Goal: Task Accomplishment & Management: Manage account settings

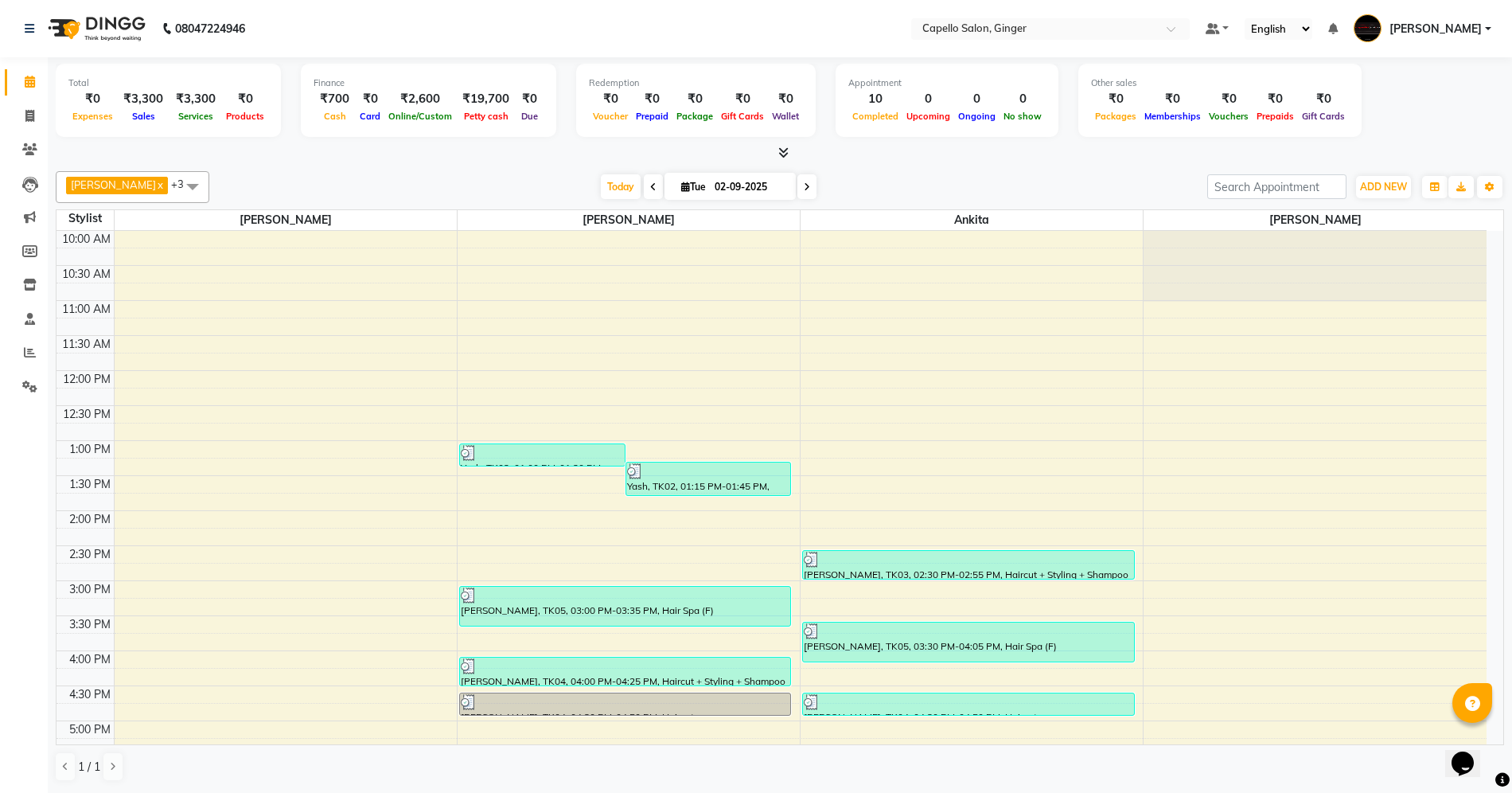
scroll to position [339, 0]
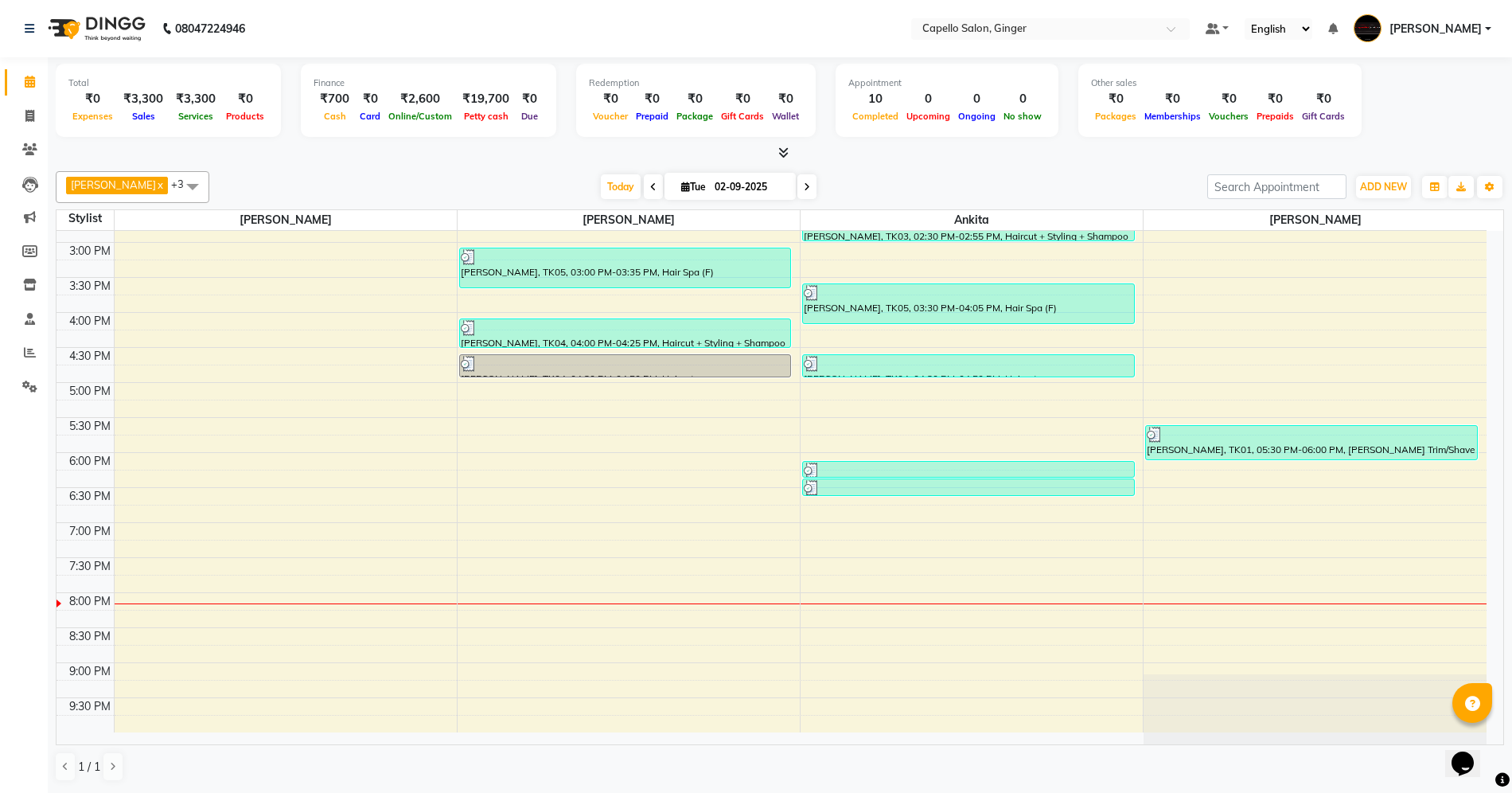
click at [517, 508] on div "10:00 AM 10:30 AM 11:00 AM 11:30 AM 12:00 PM 12:30 PM 1:00 PM 1:30 PM 2:00 PM 2…" at bounding box center [772, 312] width 1431 height 839
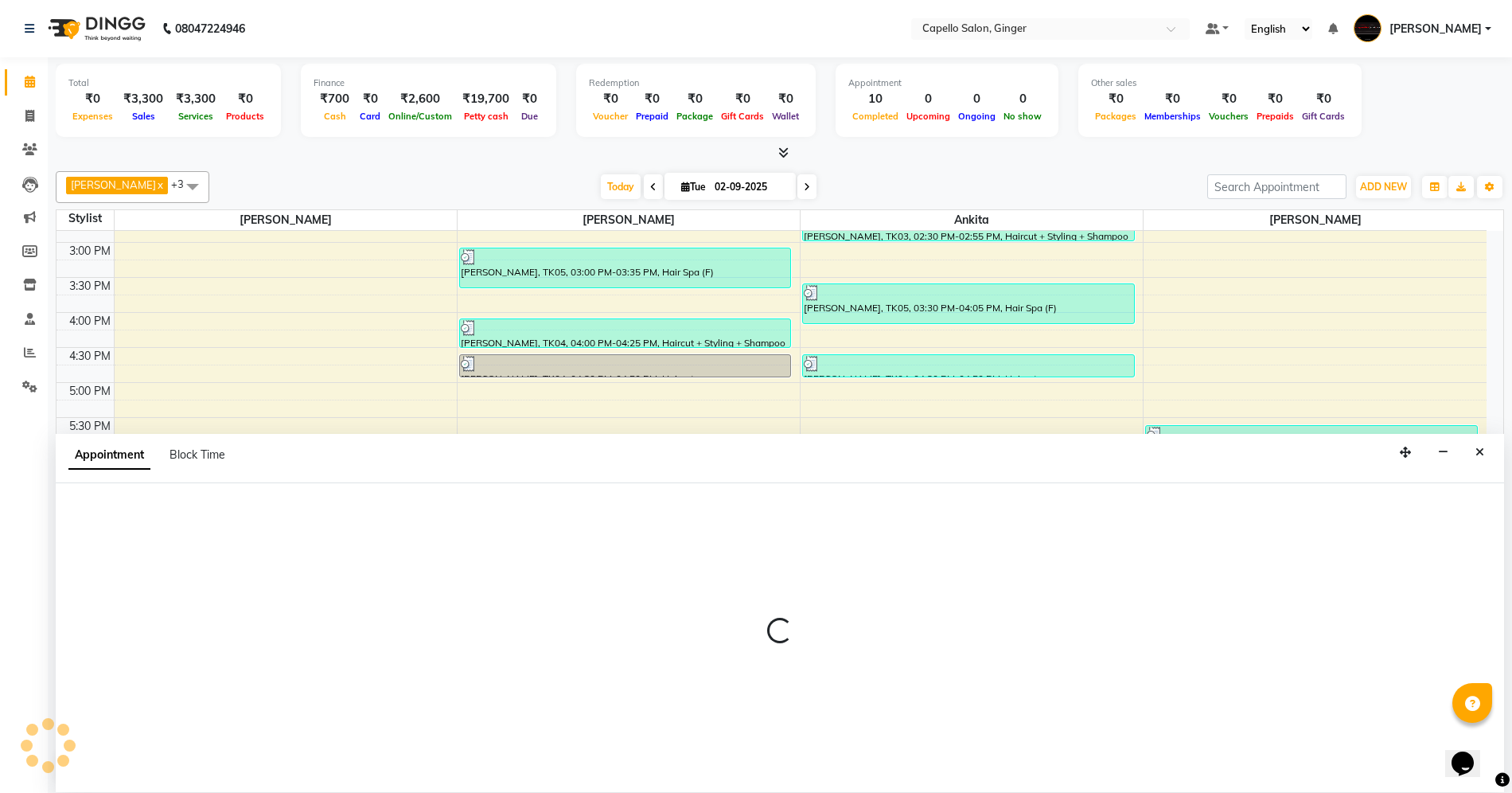
scroll to position [1, 0]
select select "35234"
select select "tentative"
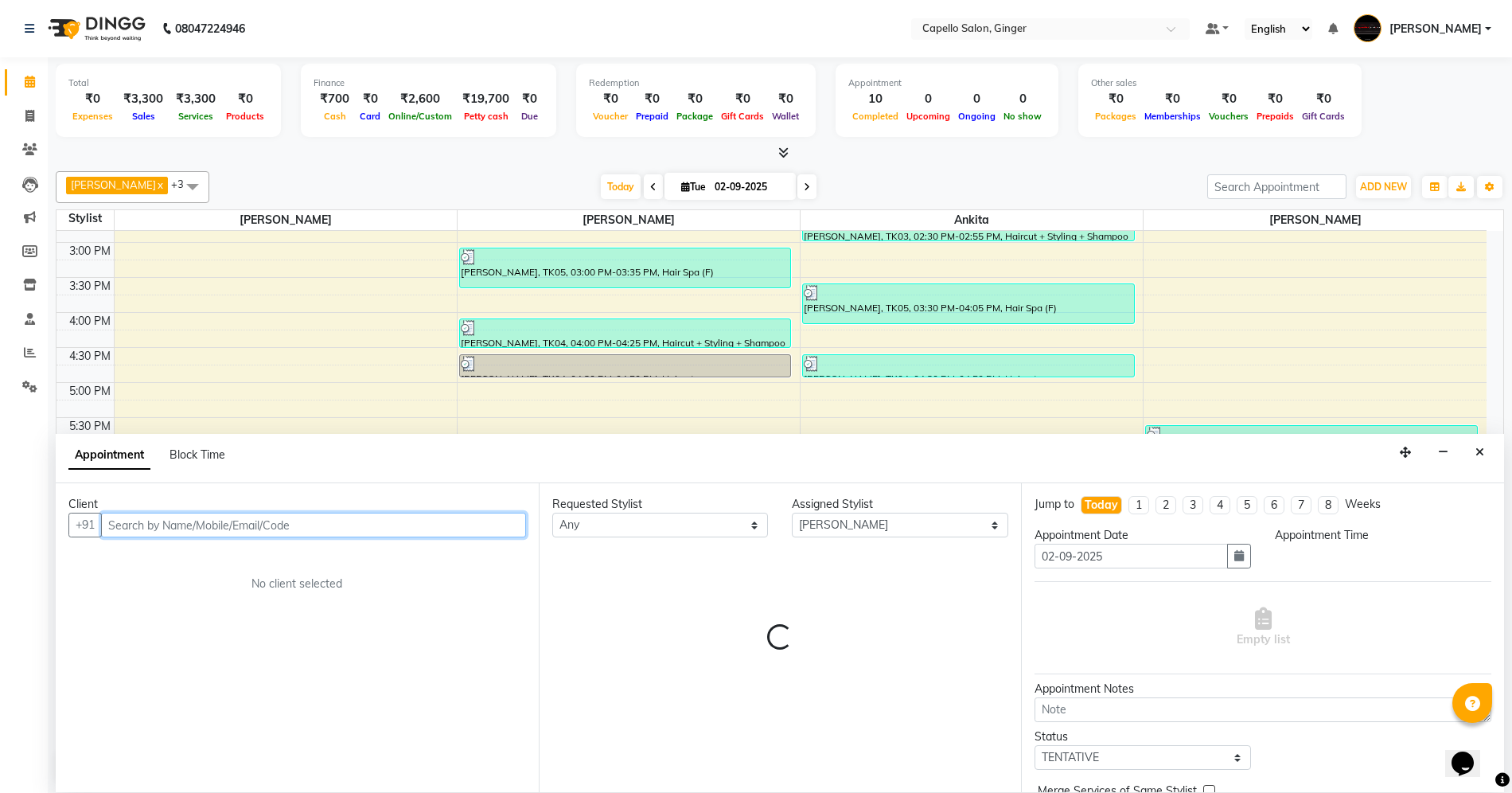
select select "1110"
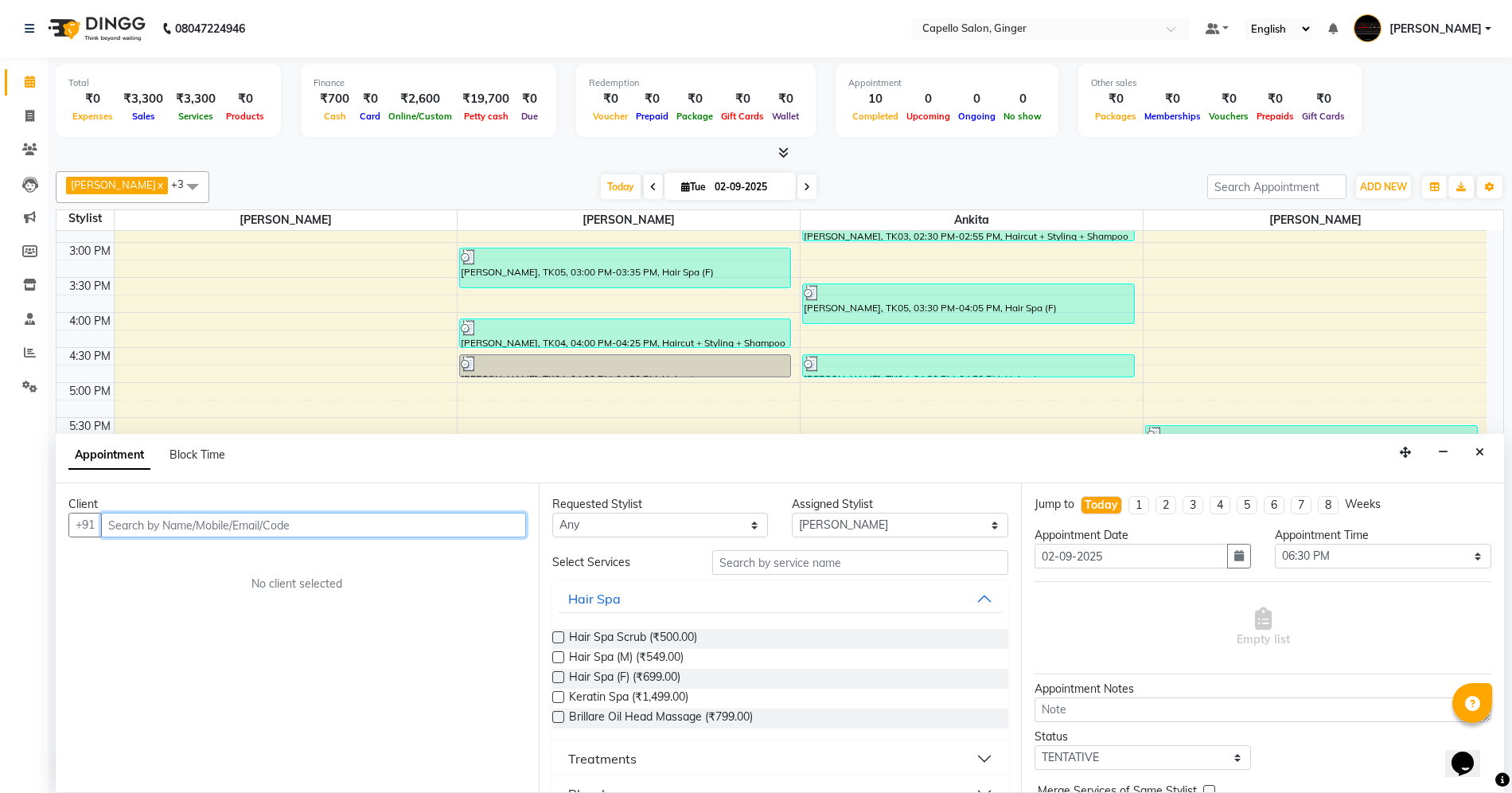
click at [195, 520] on input "text" at bounding box center [313, 525] width 425 height 25
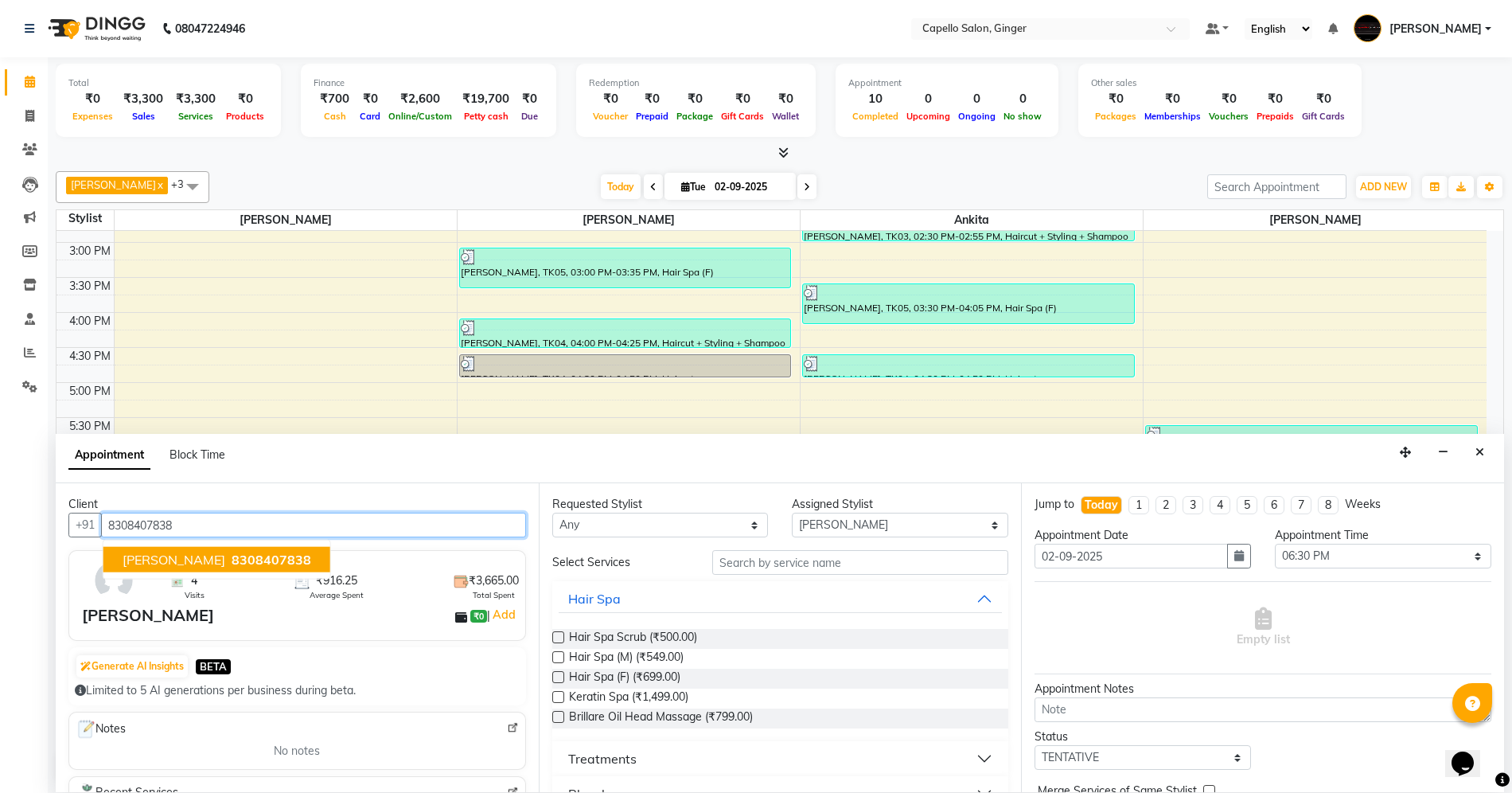
click at [188, 555] on span "[PERSON_NAME]" at bounding box center [173, 559] width 103 height 16
type input "8308407838"
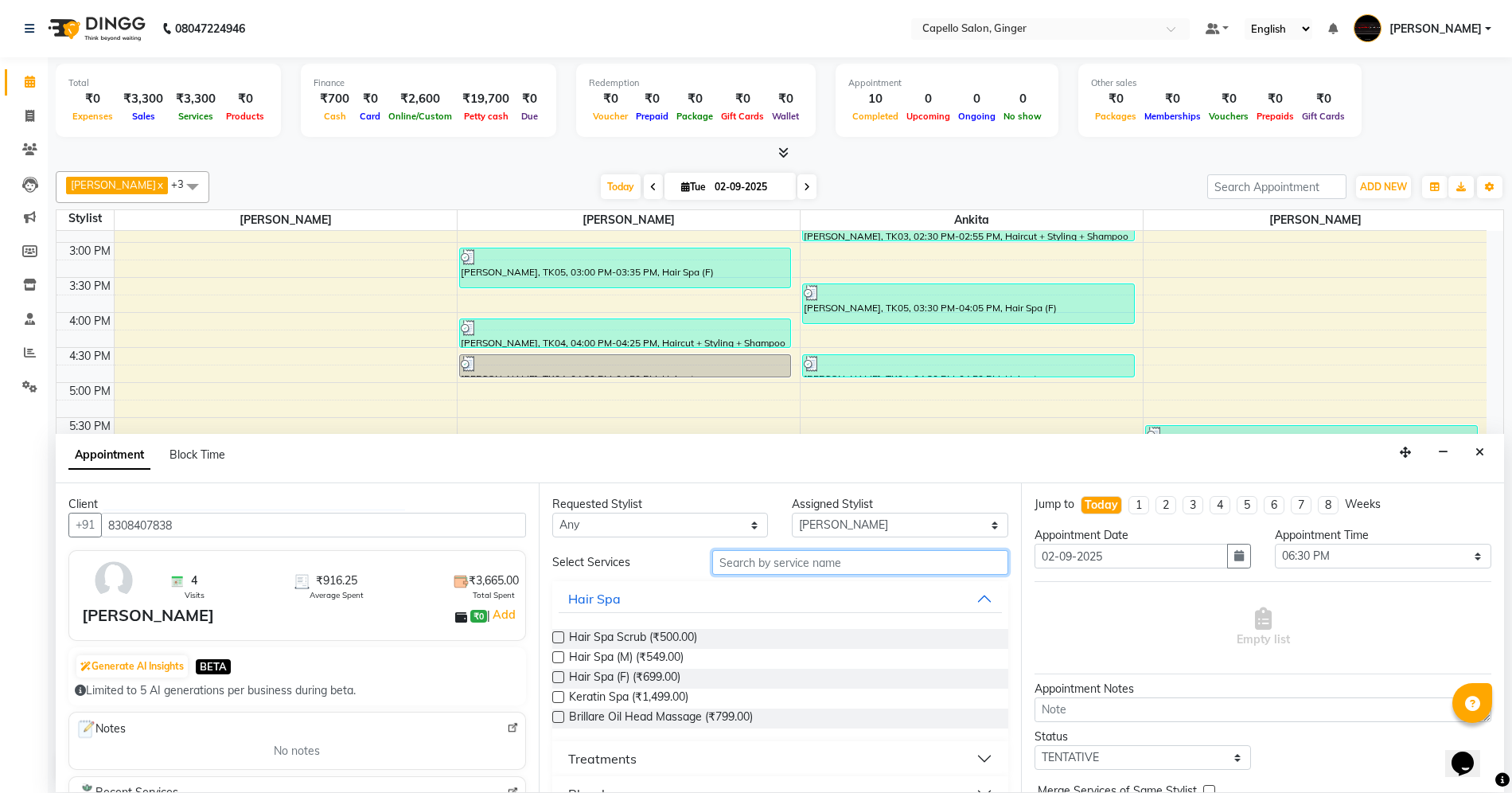
click at [743, 554] on input "text" at bounding box center [861, 562] width 296 height 25
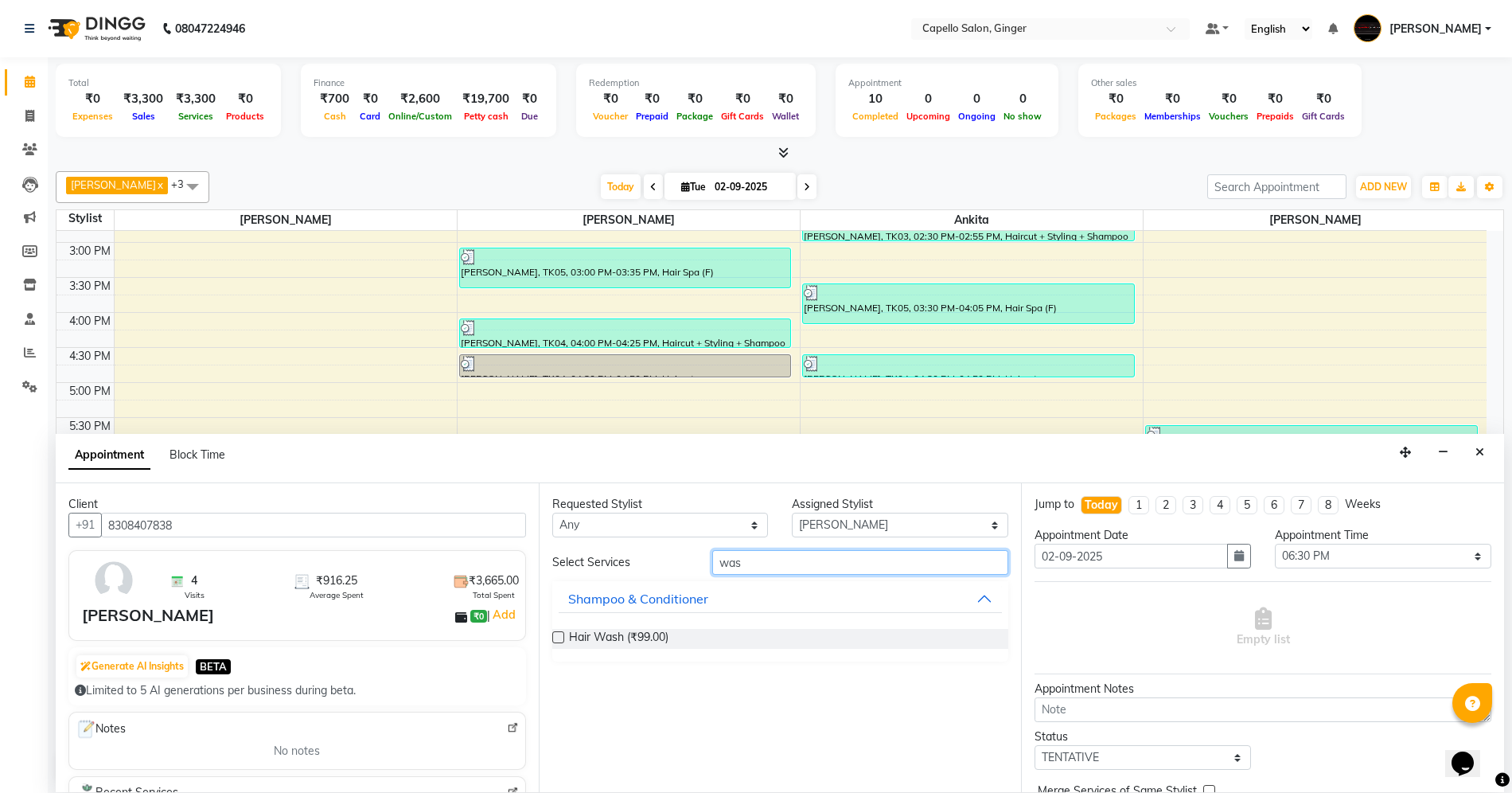
type input "was"
click at [555, 637] on label at bounding box center [558, 637] width 12 height 12
click at [555, 637] on input "checkbox" at bounding box center [557, 638] width 10 height 10
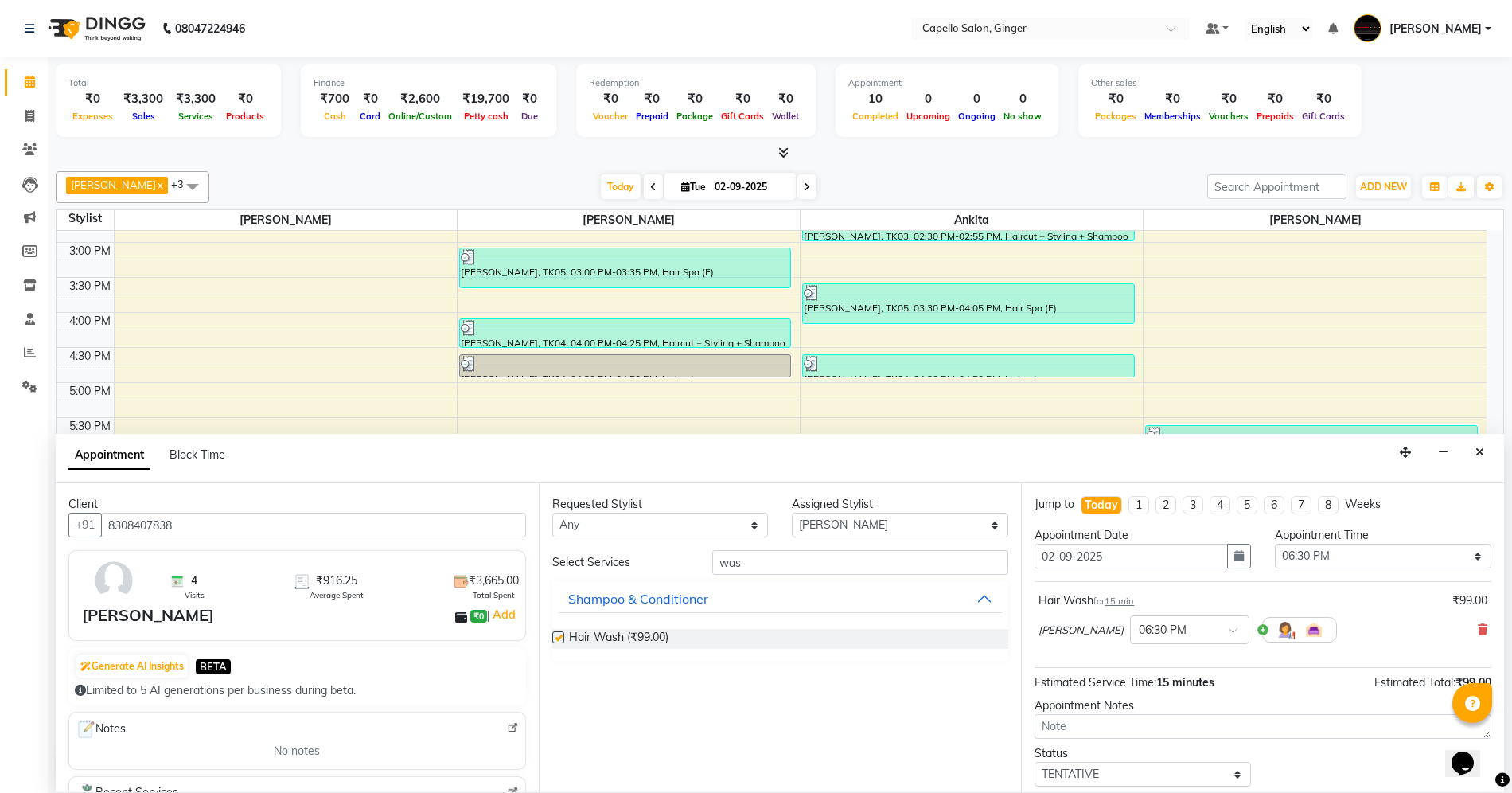
checkbox input "false"
click at [809, 555] on input "was" at bounding box center [861, 562] width 296 height 25
type input "w"
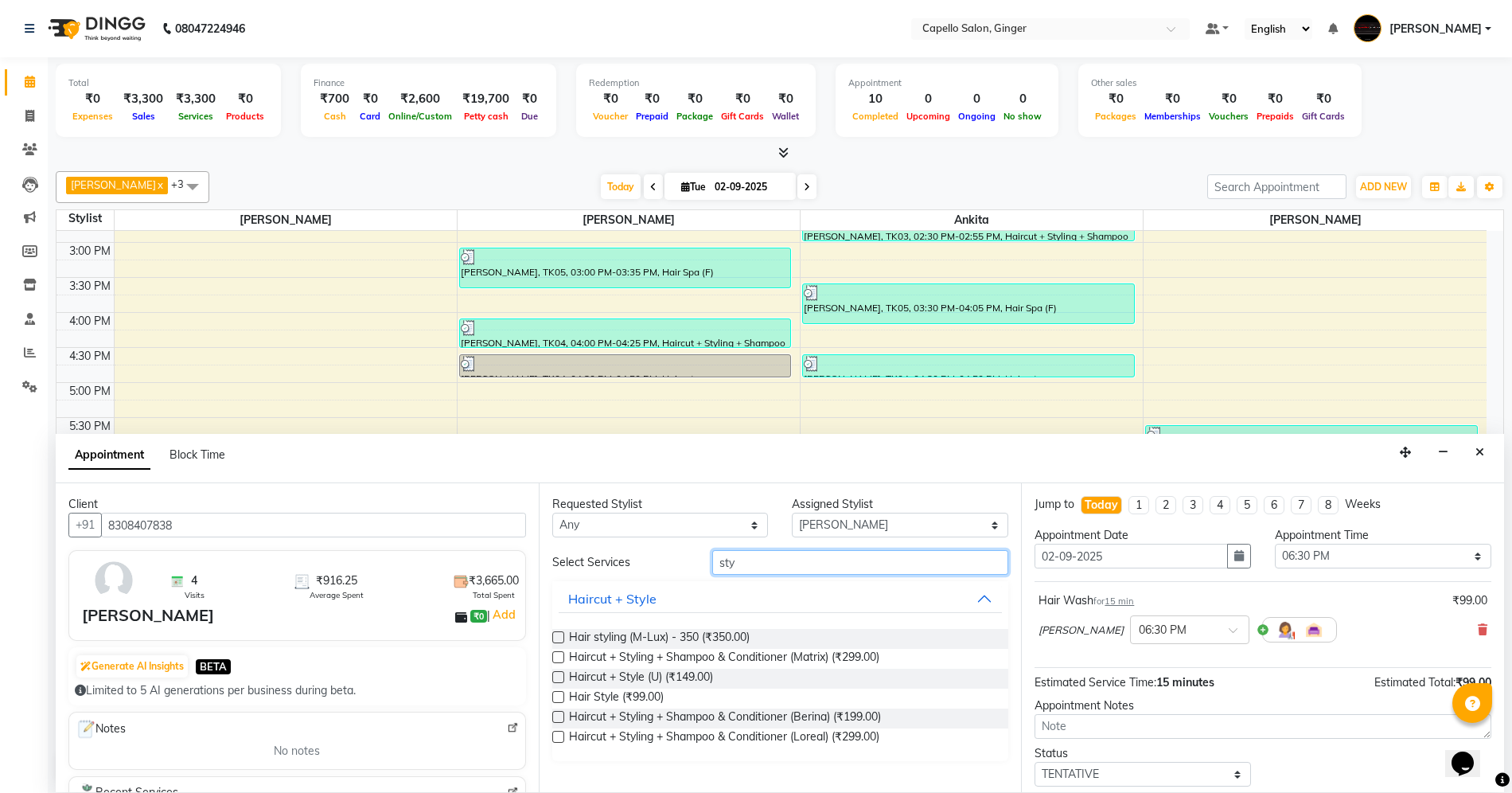
type input "sty"
click at [557, 698] on label at bounding box center [558, 697] width 12 height 12
click at [557, 698] on input "checkbox" at bounding box center [557, 698] width 10 height 10
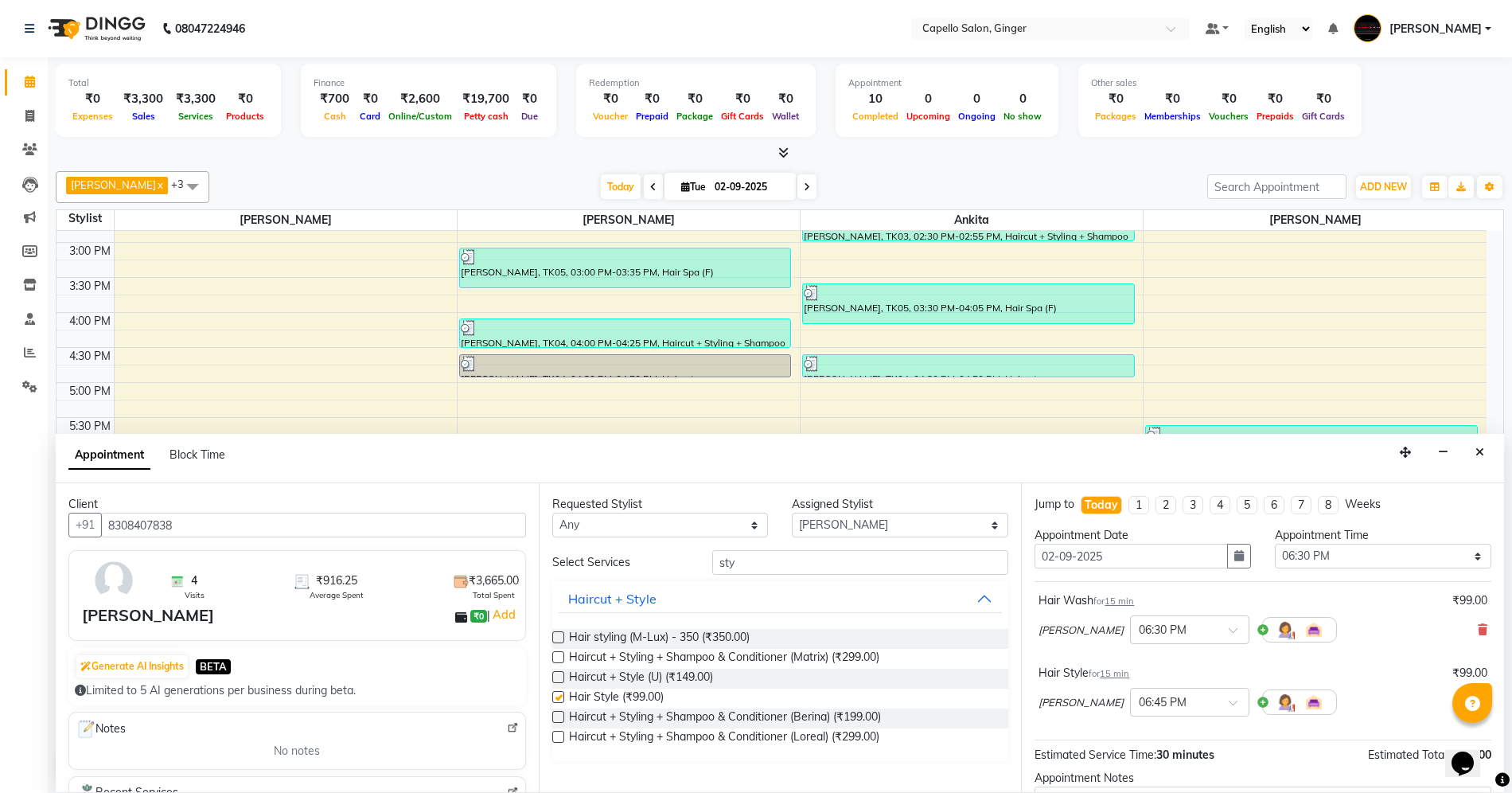
checkbox input "false"
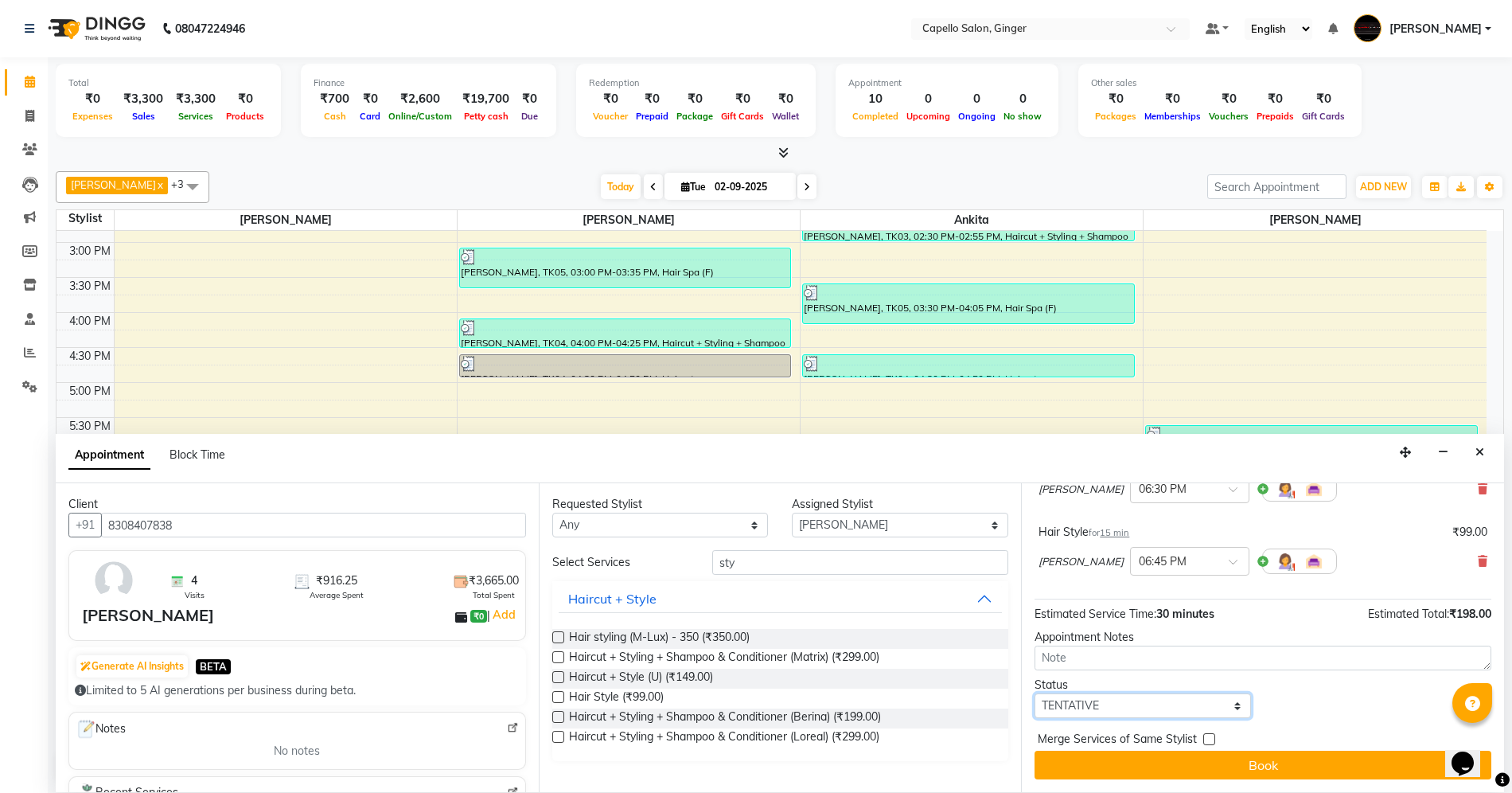
click at [1125, 712] on select "Select TENTATIVE CONFIRM CHECK-IN UPCOMING" at bounding box center [1143, 705] width 217 height 25
select select "confirm booking"
click at [1035, 693] on select "Select TENTATIVE CONFIRM CHECK-IN UPCOMING" at bounding box center [1143, 705] width 217 height 25
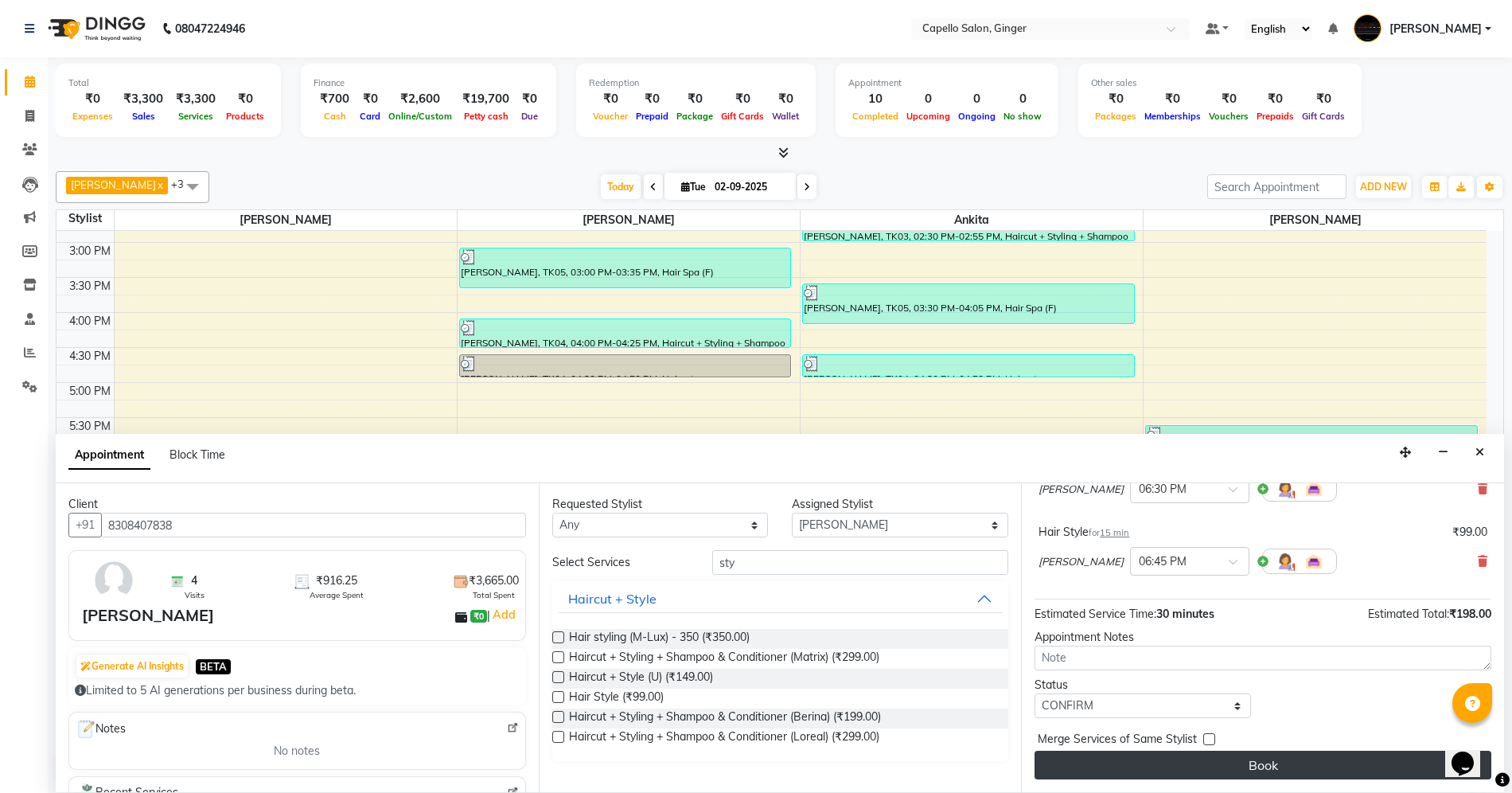
click at [1136, 767] on button "Book" at bounding box center [1263, 764] width 457 height 29
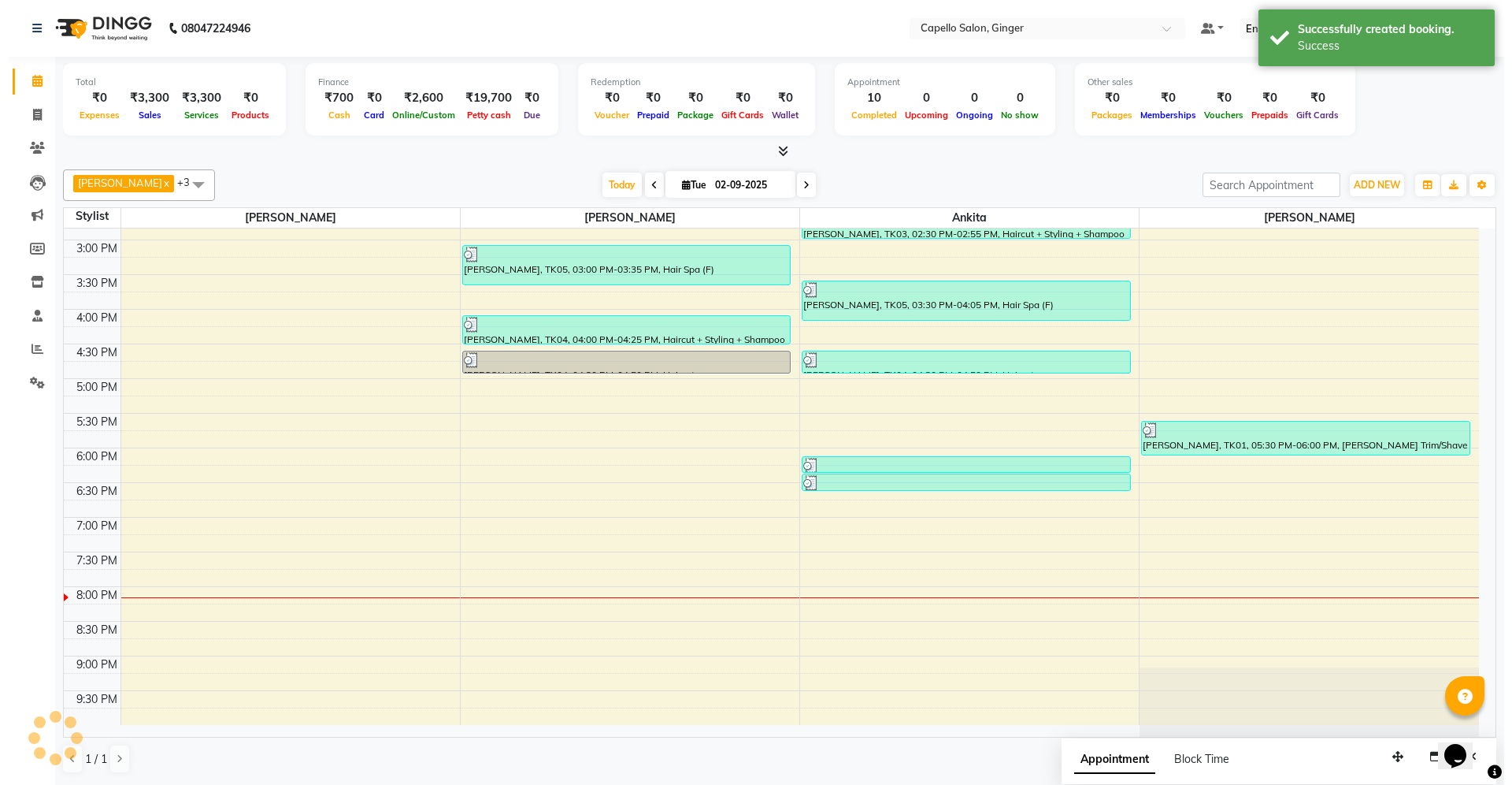
scroll to position [0, 0]
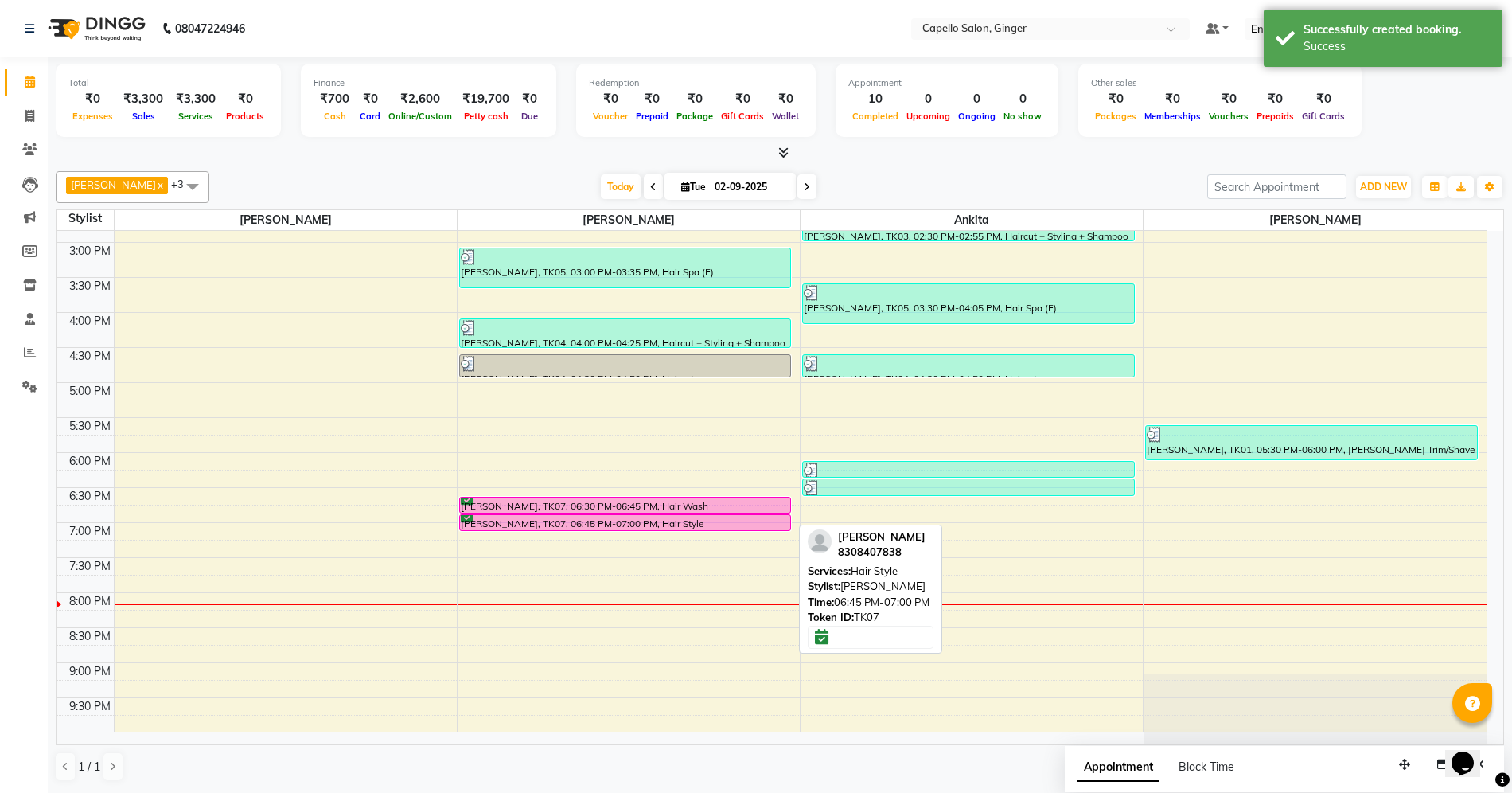
click at [650, 513] on div at bounding box center [626, 512] width 331 height 6
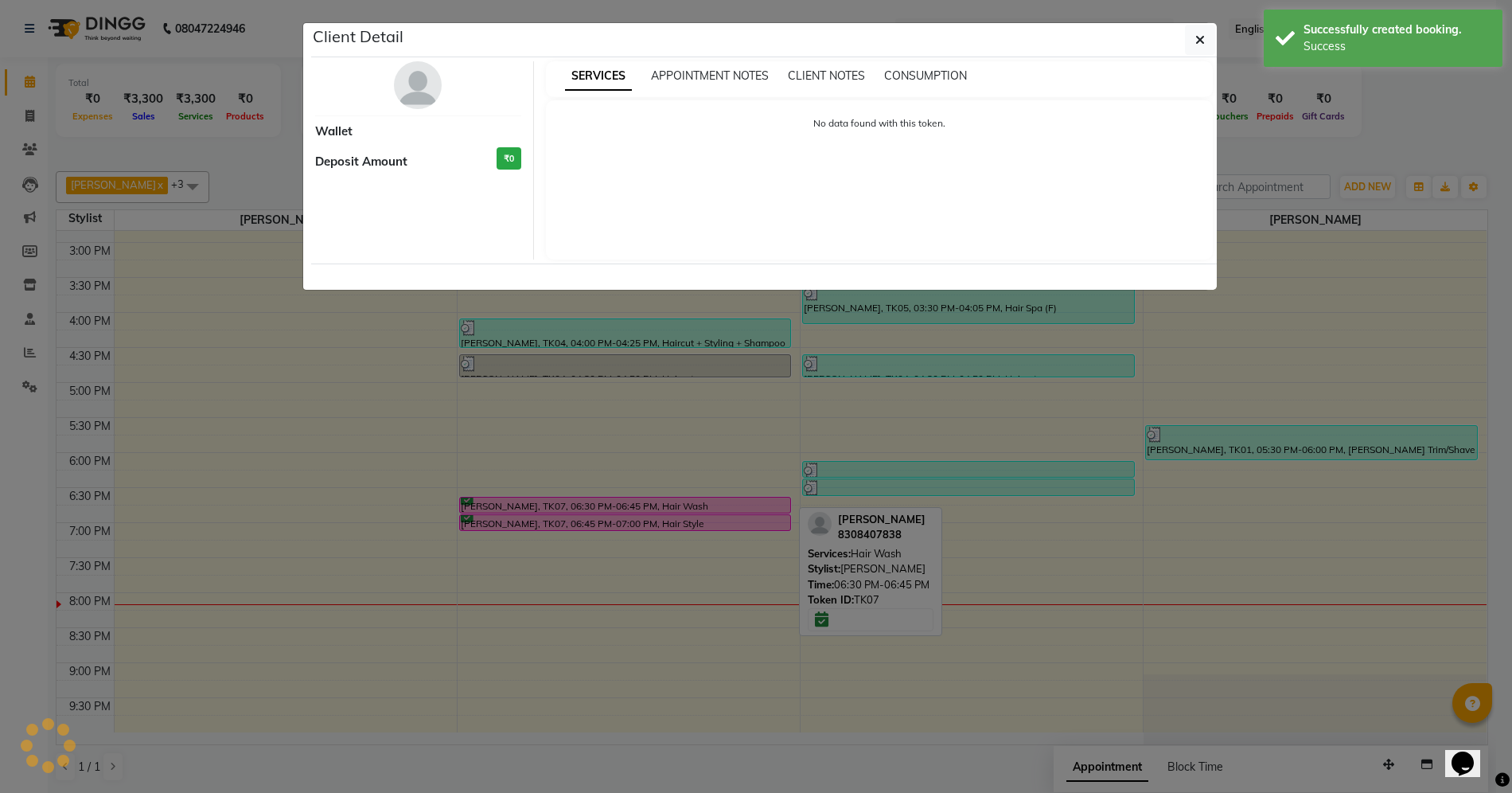
select select "6"
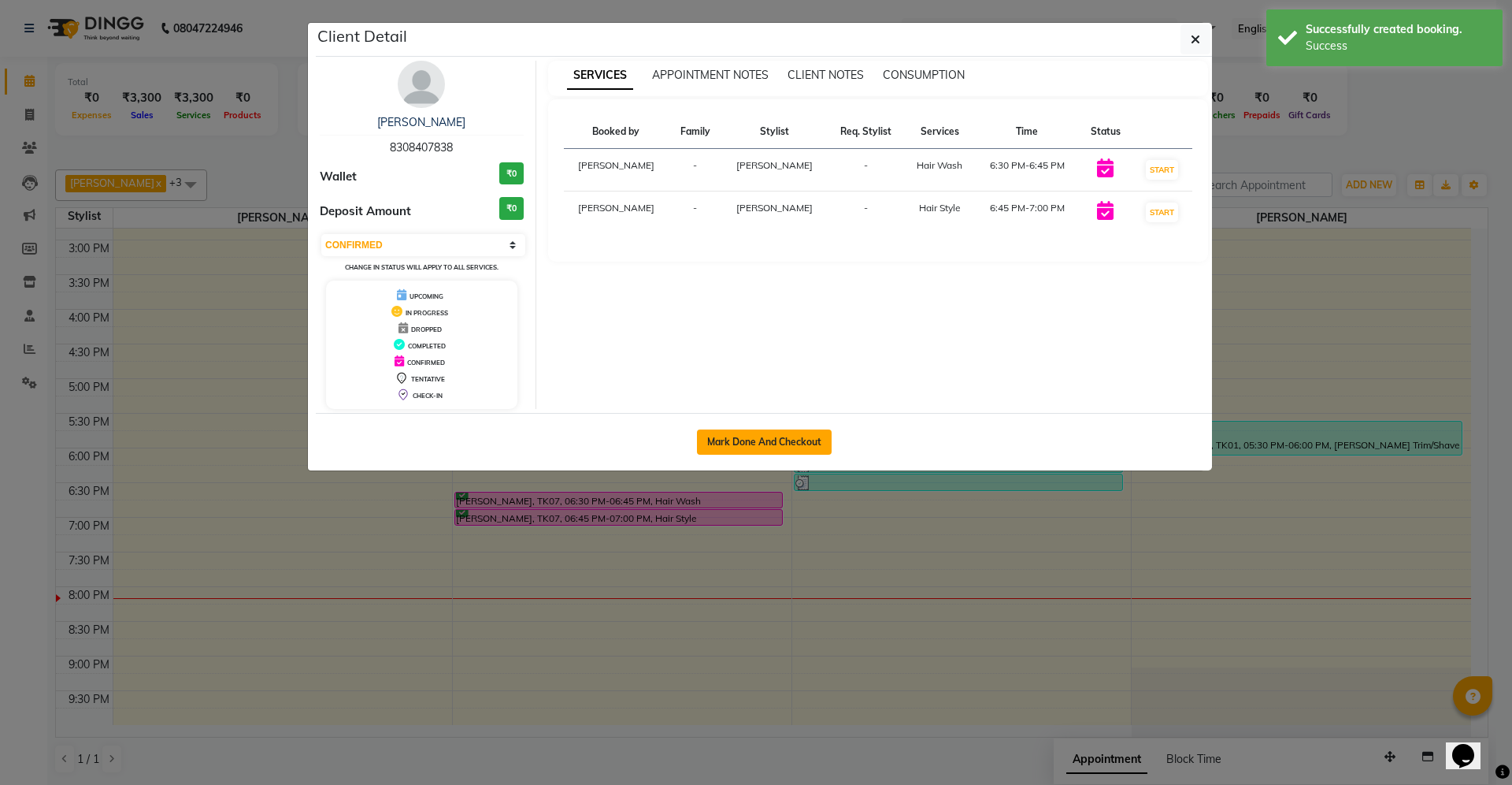
click at [770, 445] on button "Mark Done And Checkout" at bounding box center [764, 442] width 135 height 26
select select "service"
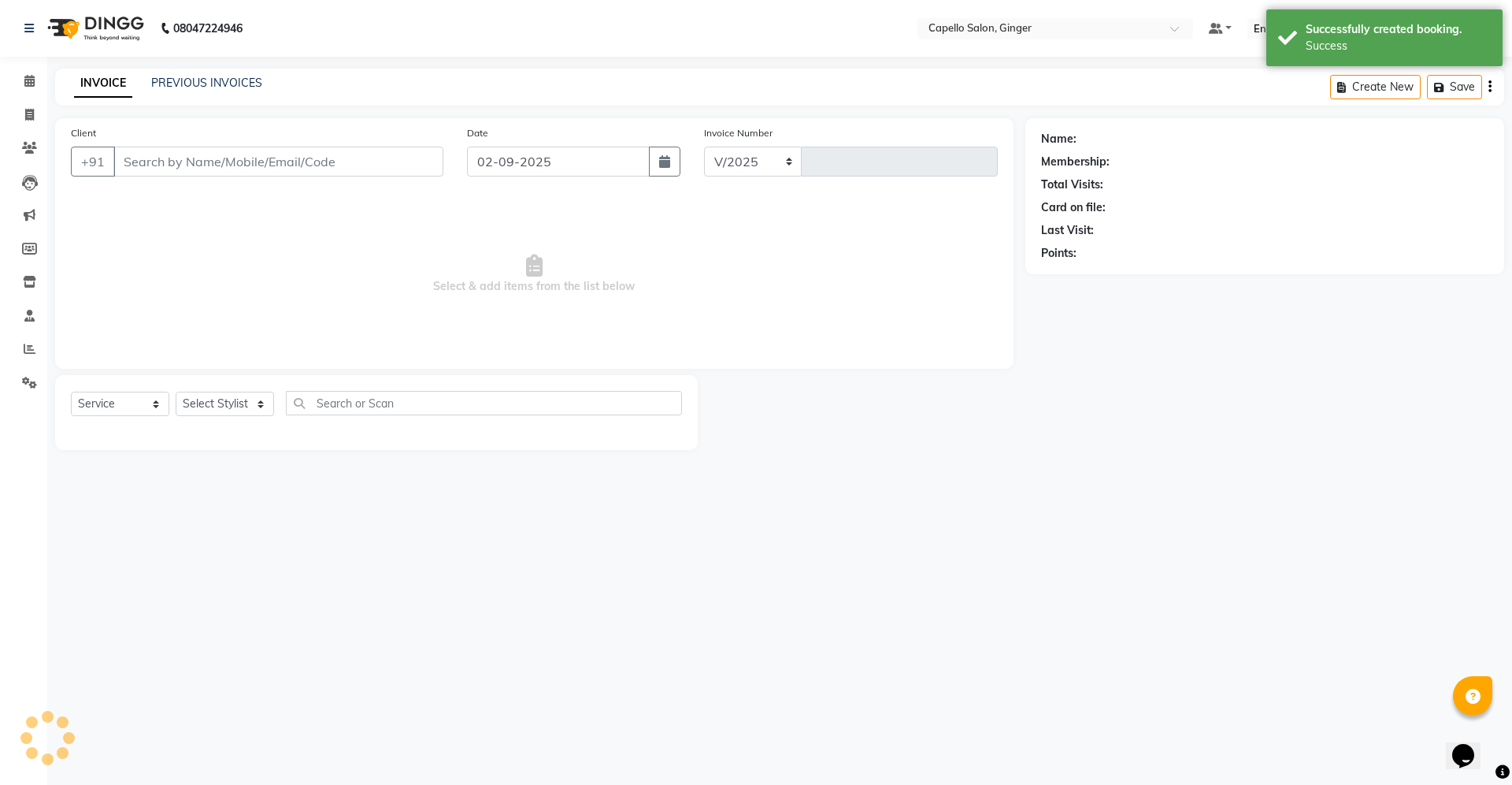
select select "832"
type input "1862"
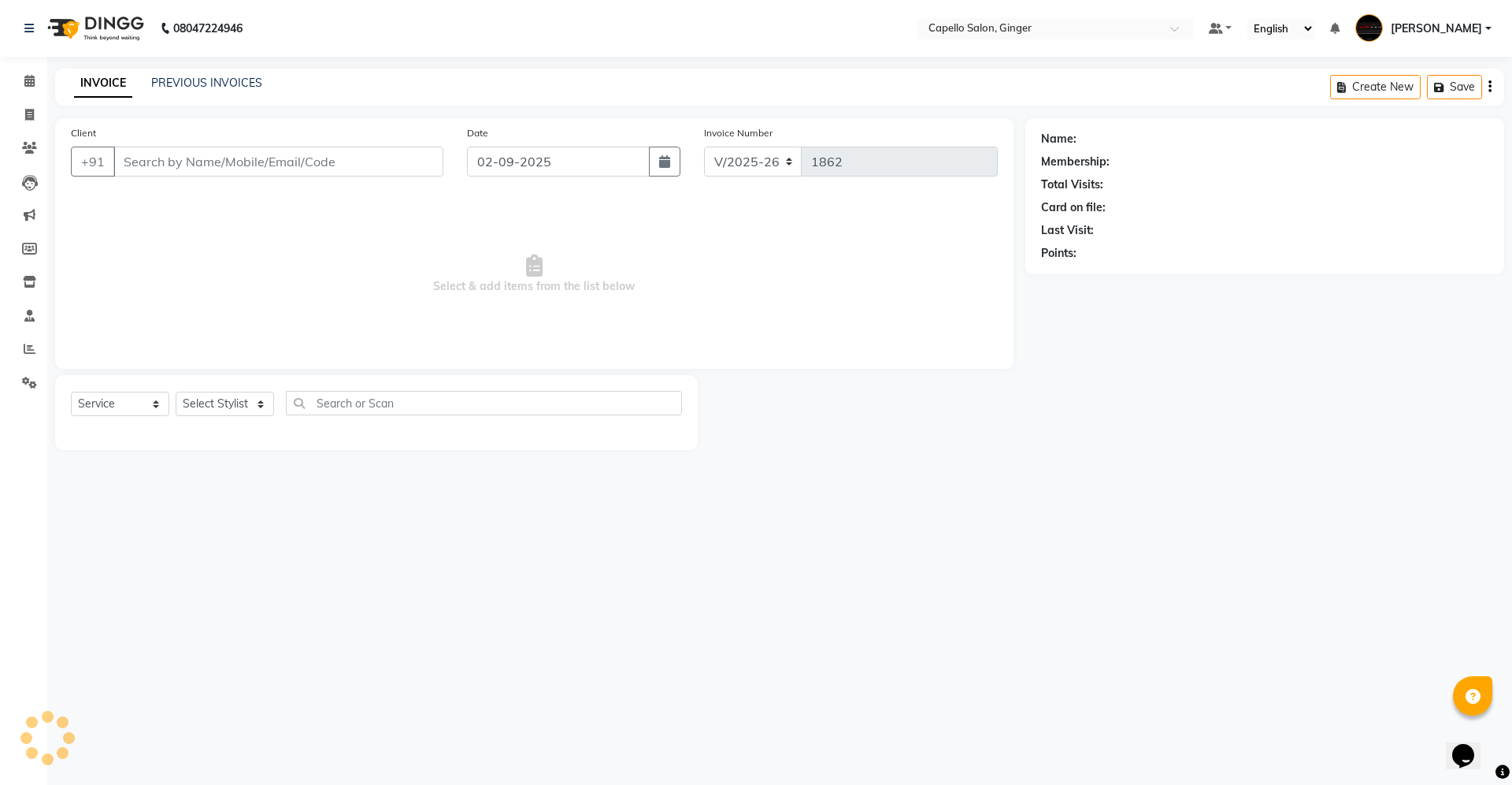
type input "8308407838"
select select "35234"
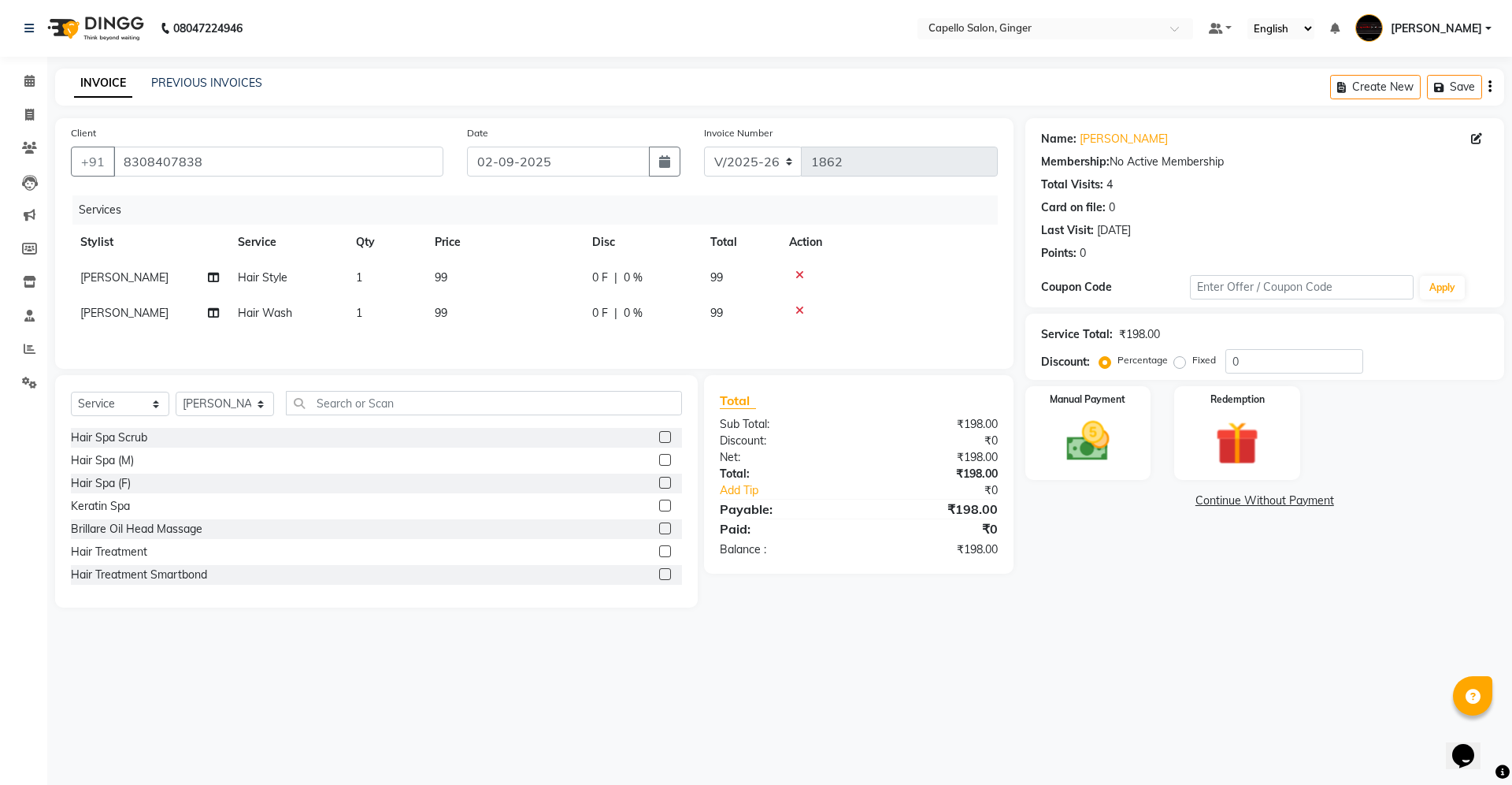
click at [441, 275] on span "99" at bounding box center [441, 277] width 13 height 14
select select "35234"
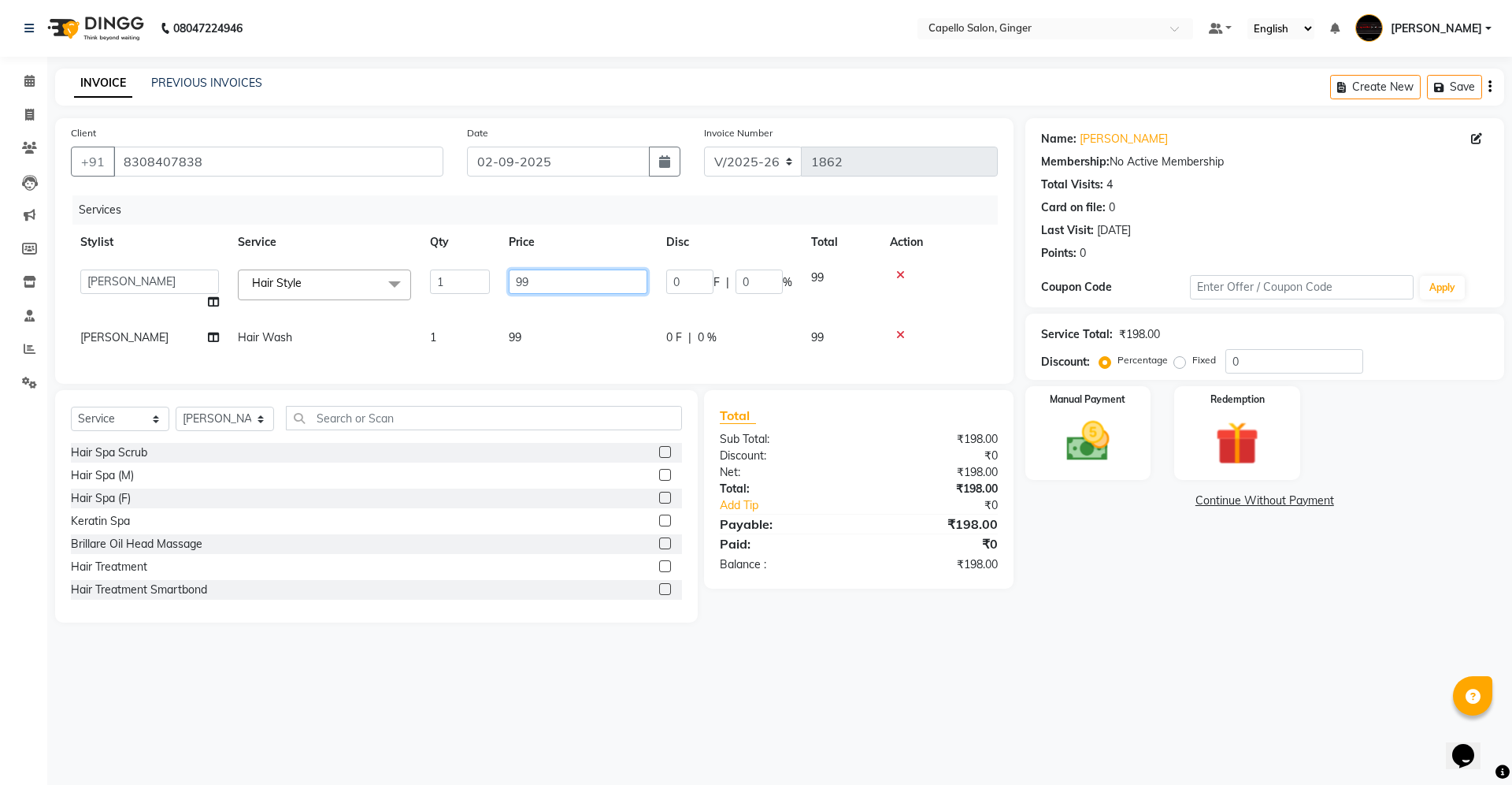
click at [539, 285] on input "99" at bounding box center [578, 281] width 138 height 25
type input "9"
type input "150"
click at [510, 324] on td "99" at bounding box center [578, 337] width 158 height 36
select select "35234"
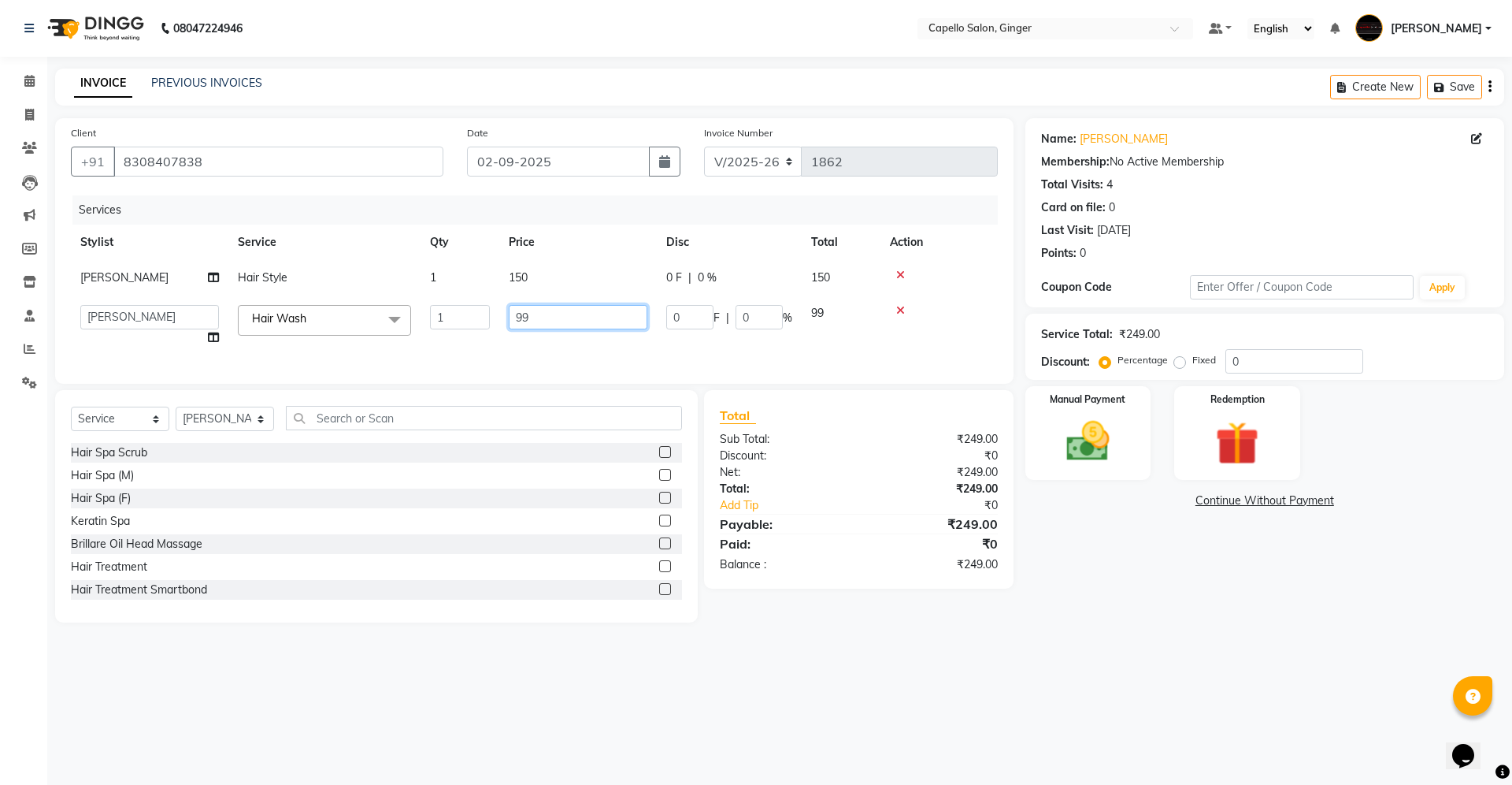
click at [534, 322] on input "99" at bounding box center [578, 317] width 138 height 25
type input "9"
type input "150"
click at [546, 353] on div "Services Stylist Service Qty Price Disc Total Action [PERSON_NAME] Hair Style 1…" at bounding box center [534, 281] width 927 height 172
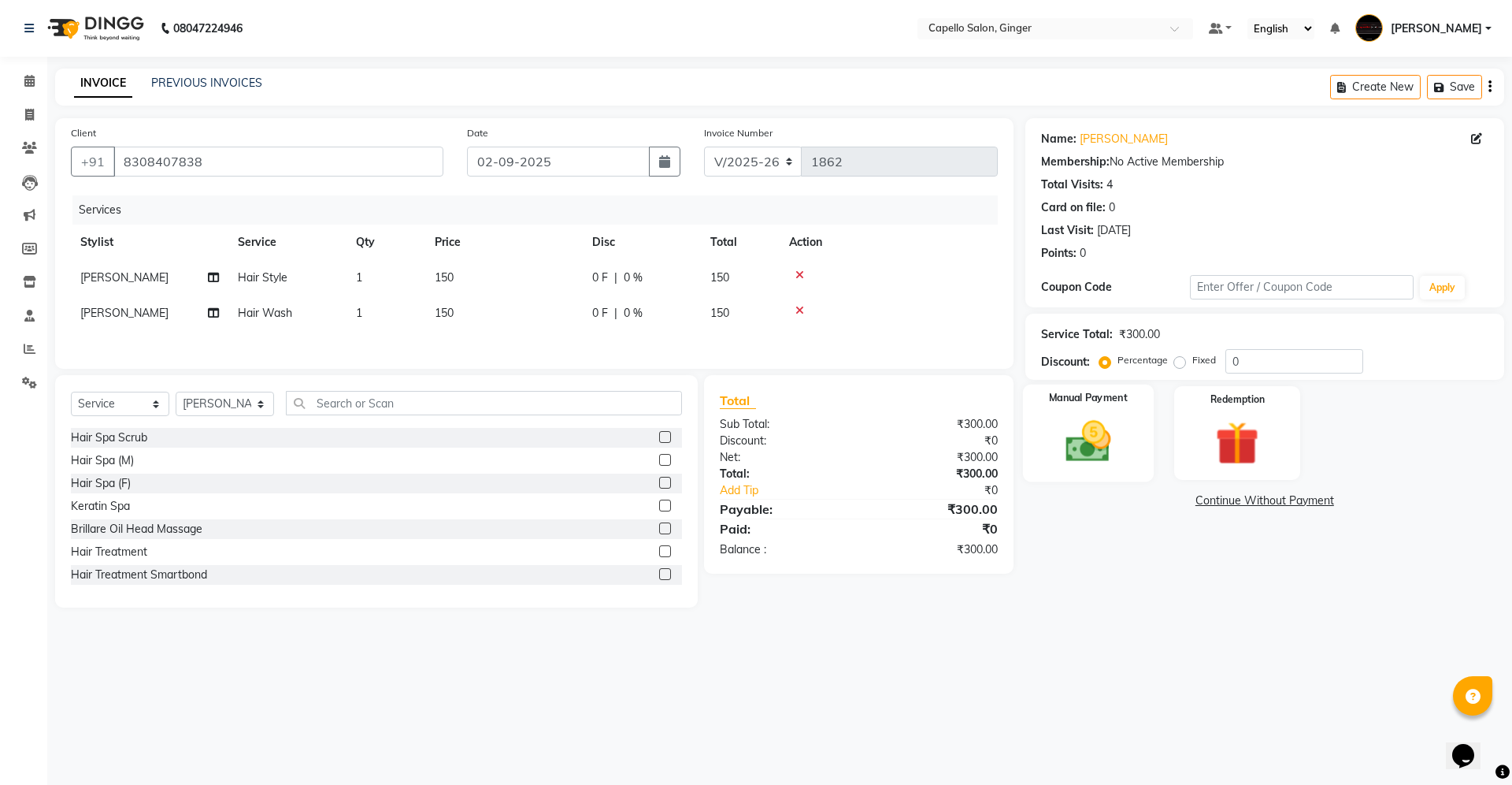
click at [1088, 436] on img at bounding box center [1088, 441] width 73 height 52
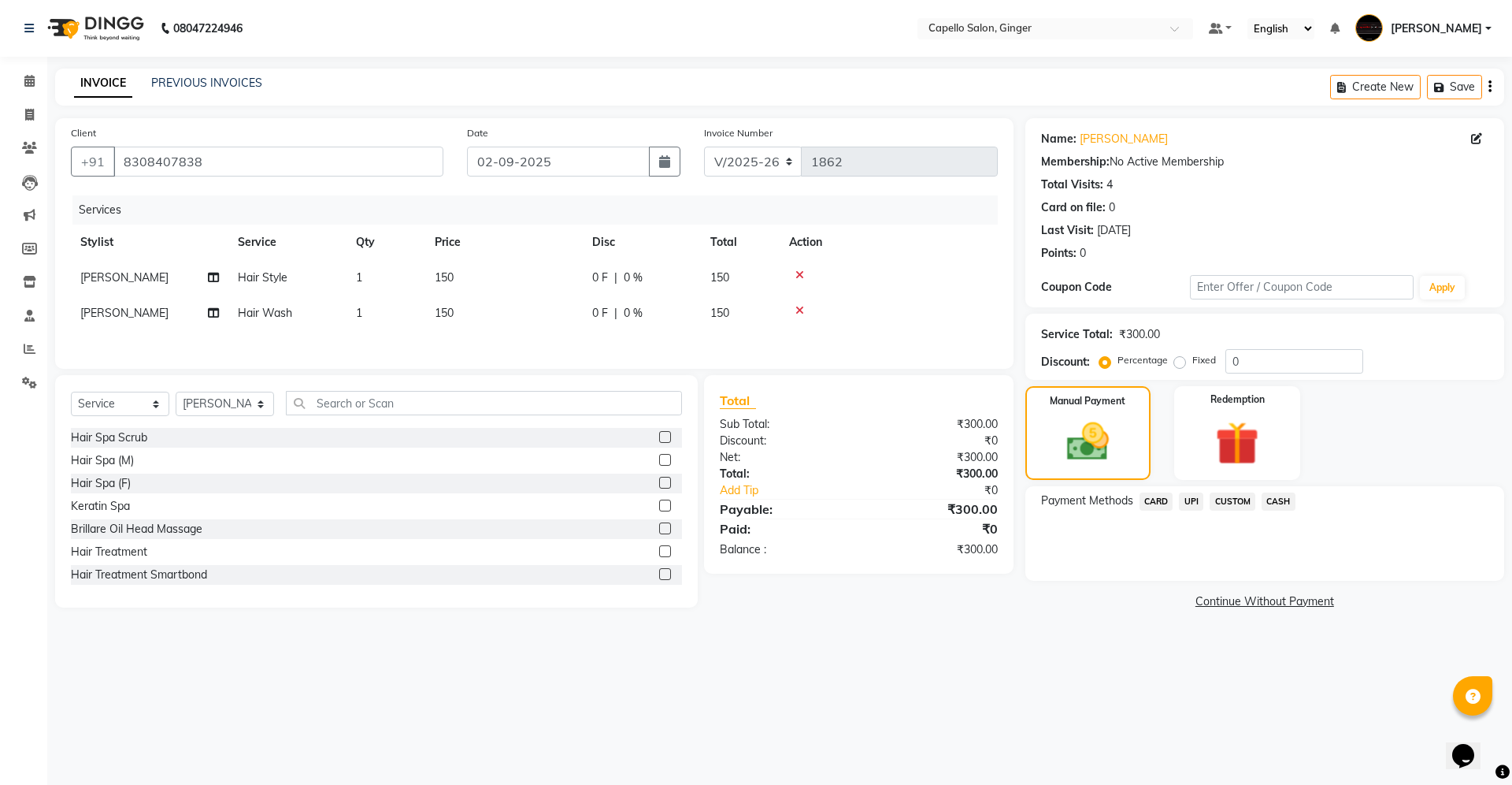
click at [1279, 502] on span "CASH" at bounding box center [1278, 502] width 34 height 18
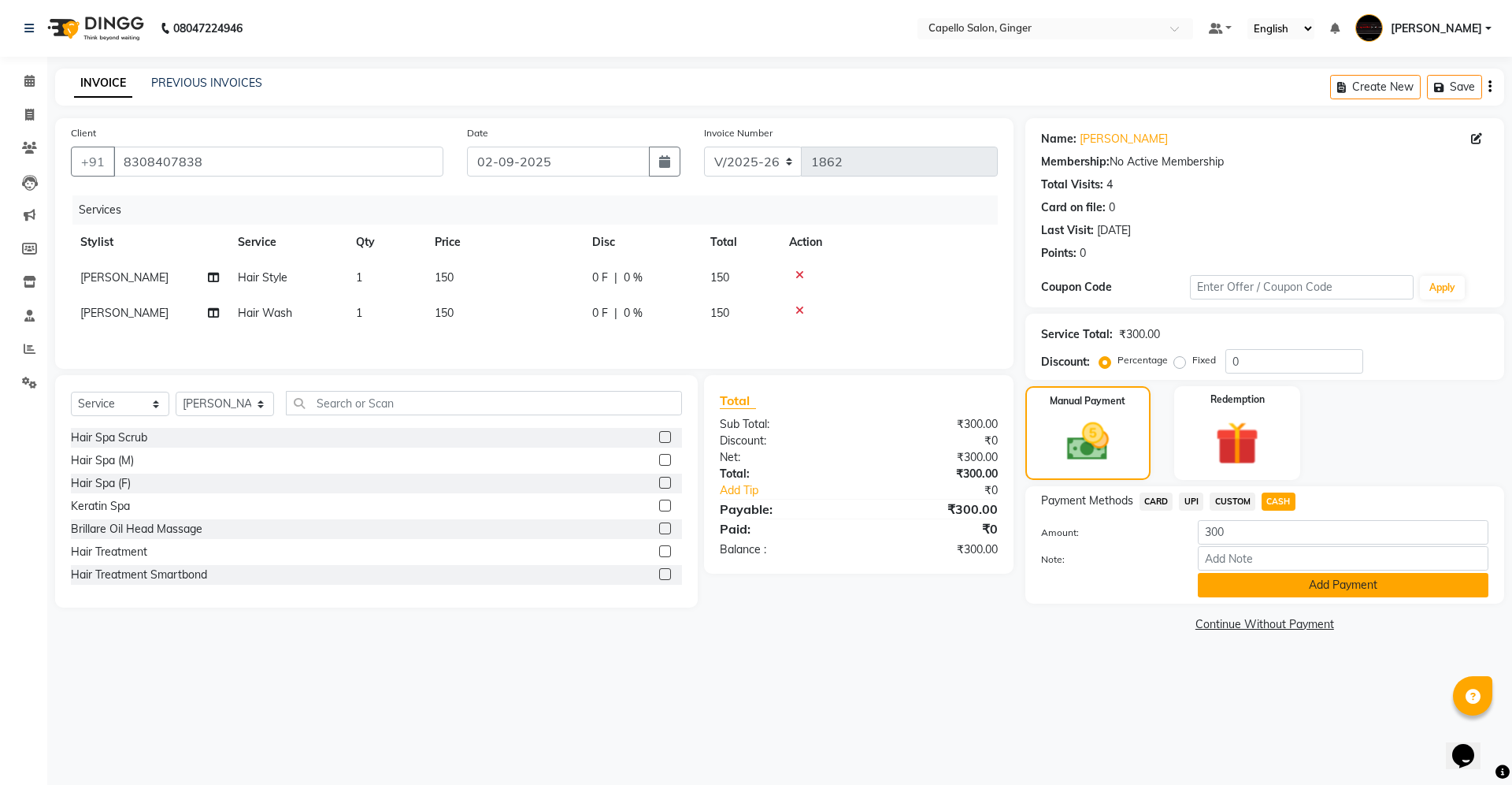
click at [1280, 583] on button "Add Payment" at bounding box center [1343, 584] width 290 height 25
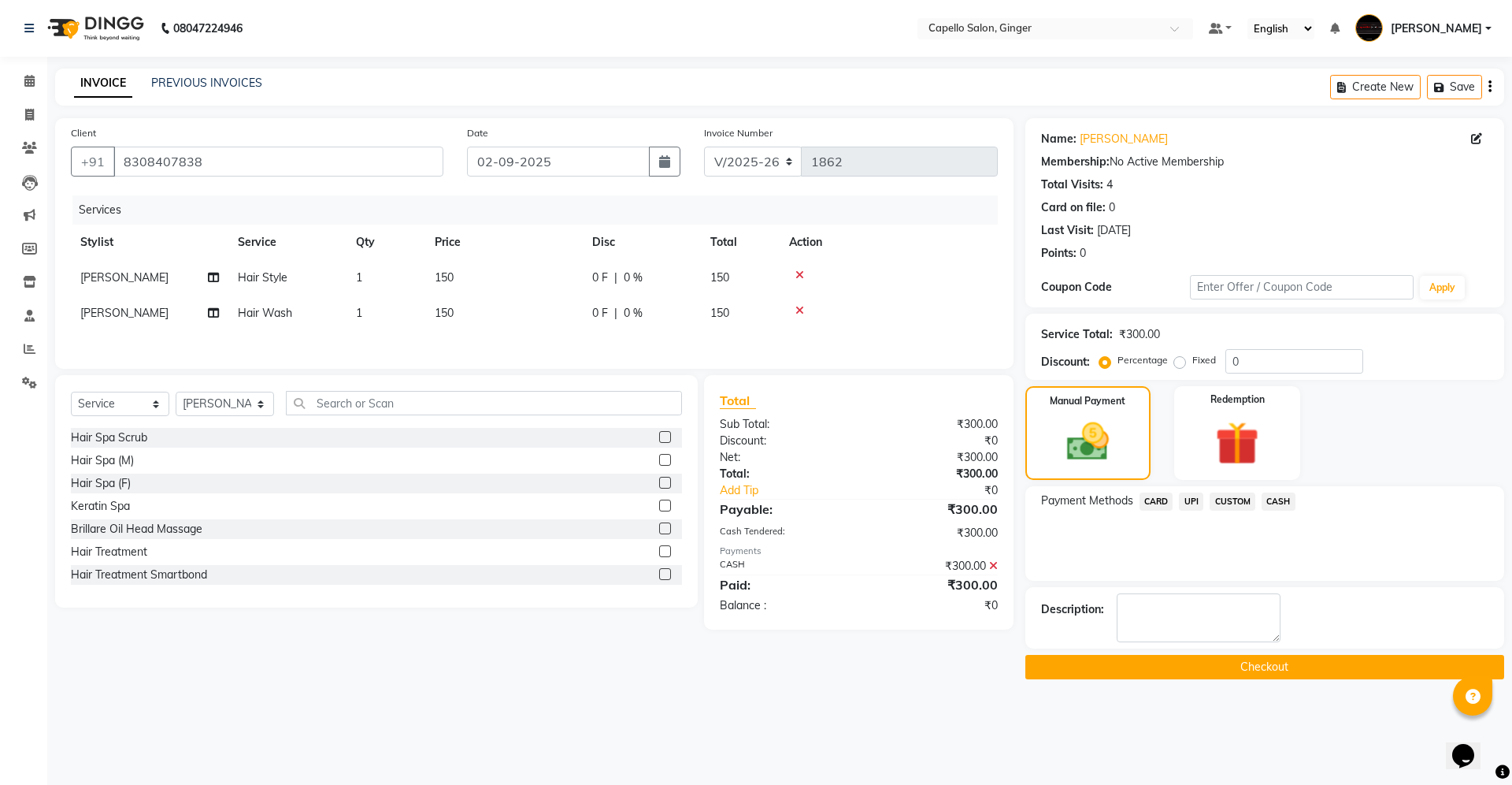
click at [1235, 667] on button "Checkout" at bounding box center [1265, 667] width 479 height 25
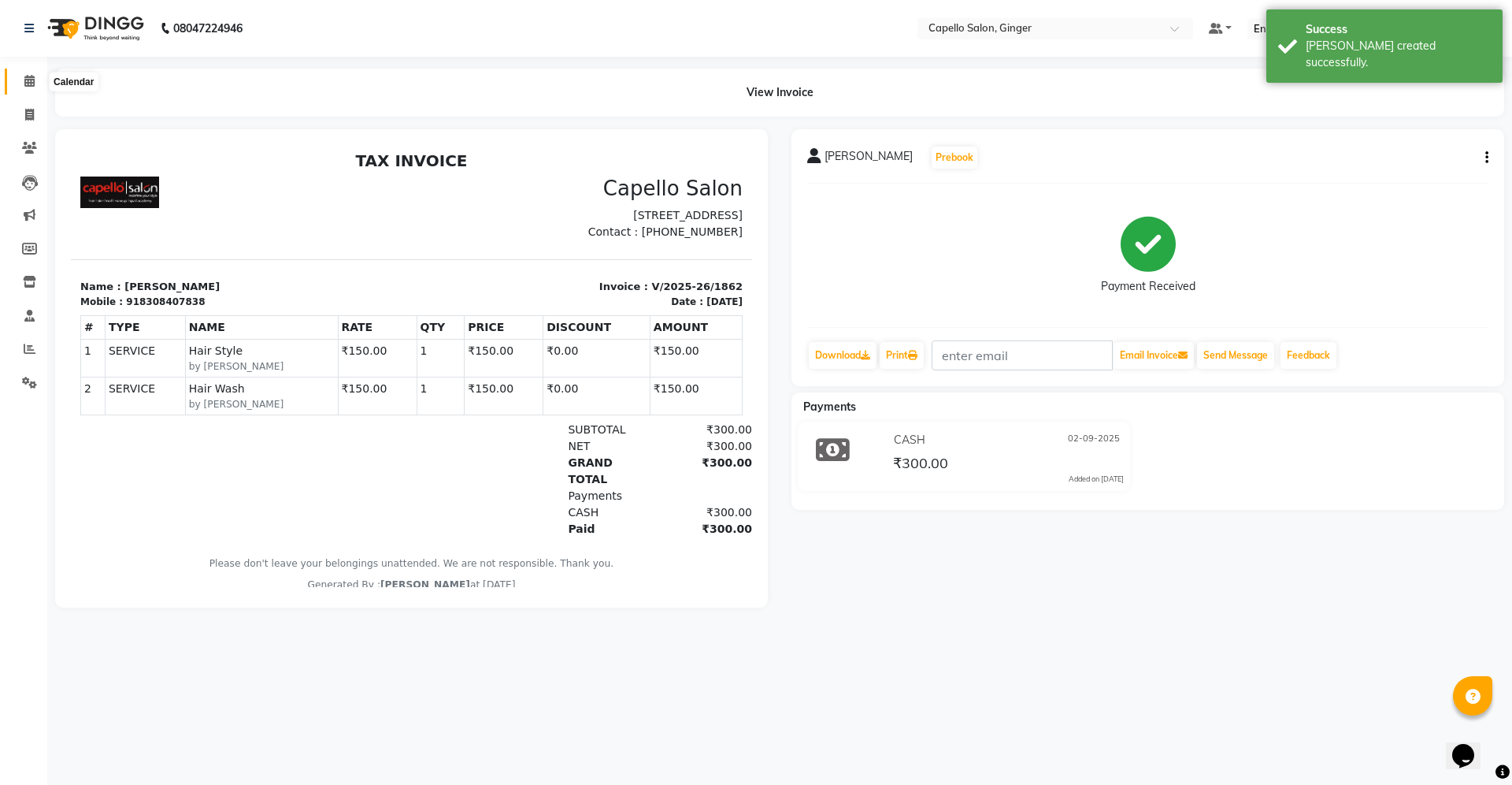
click at [31, 83] on icon at bounding box center [29, 81] width 10 height 12
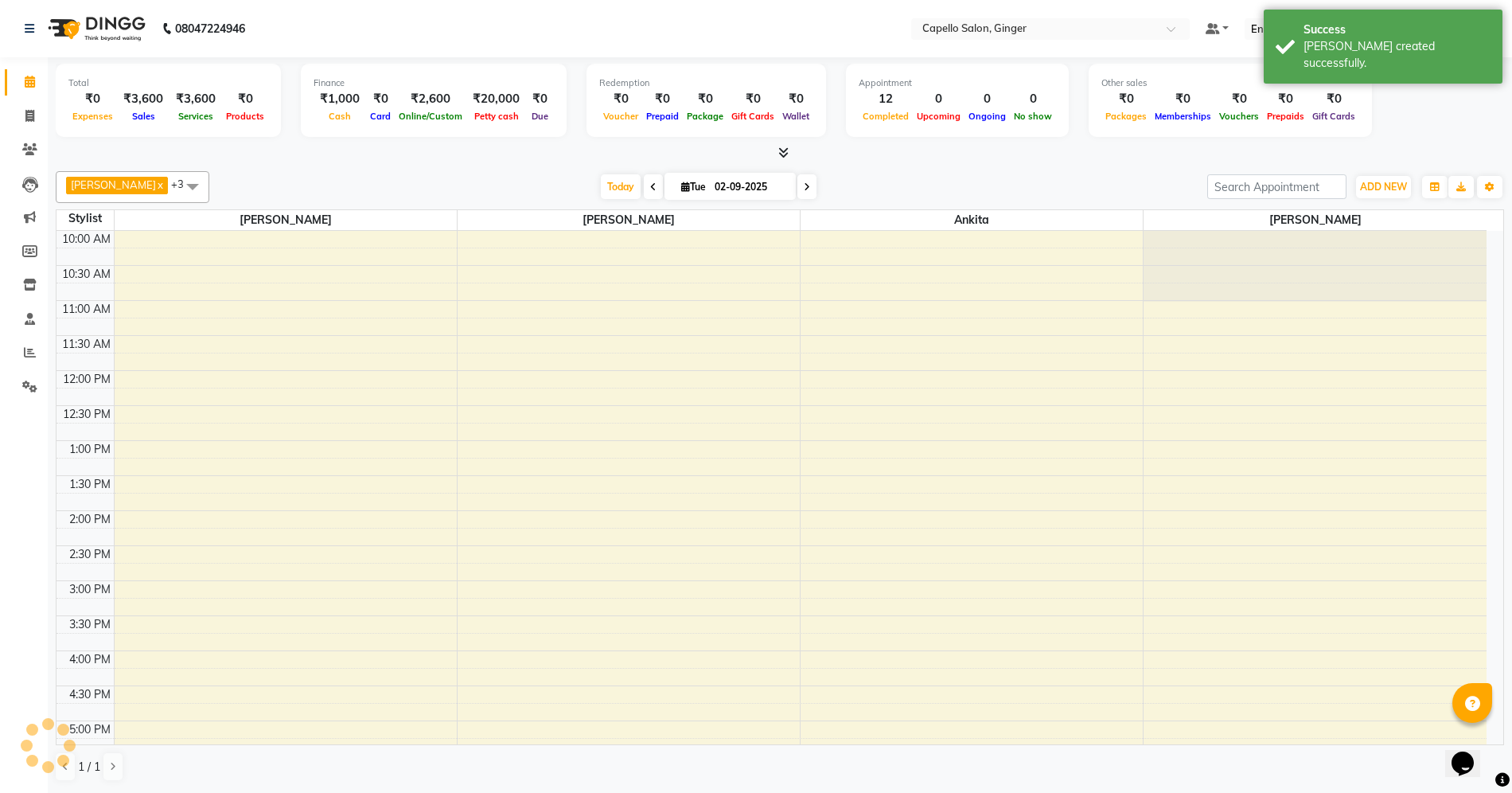
scroll to position [309, 0]
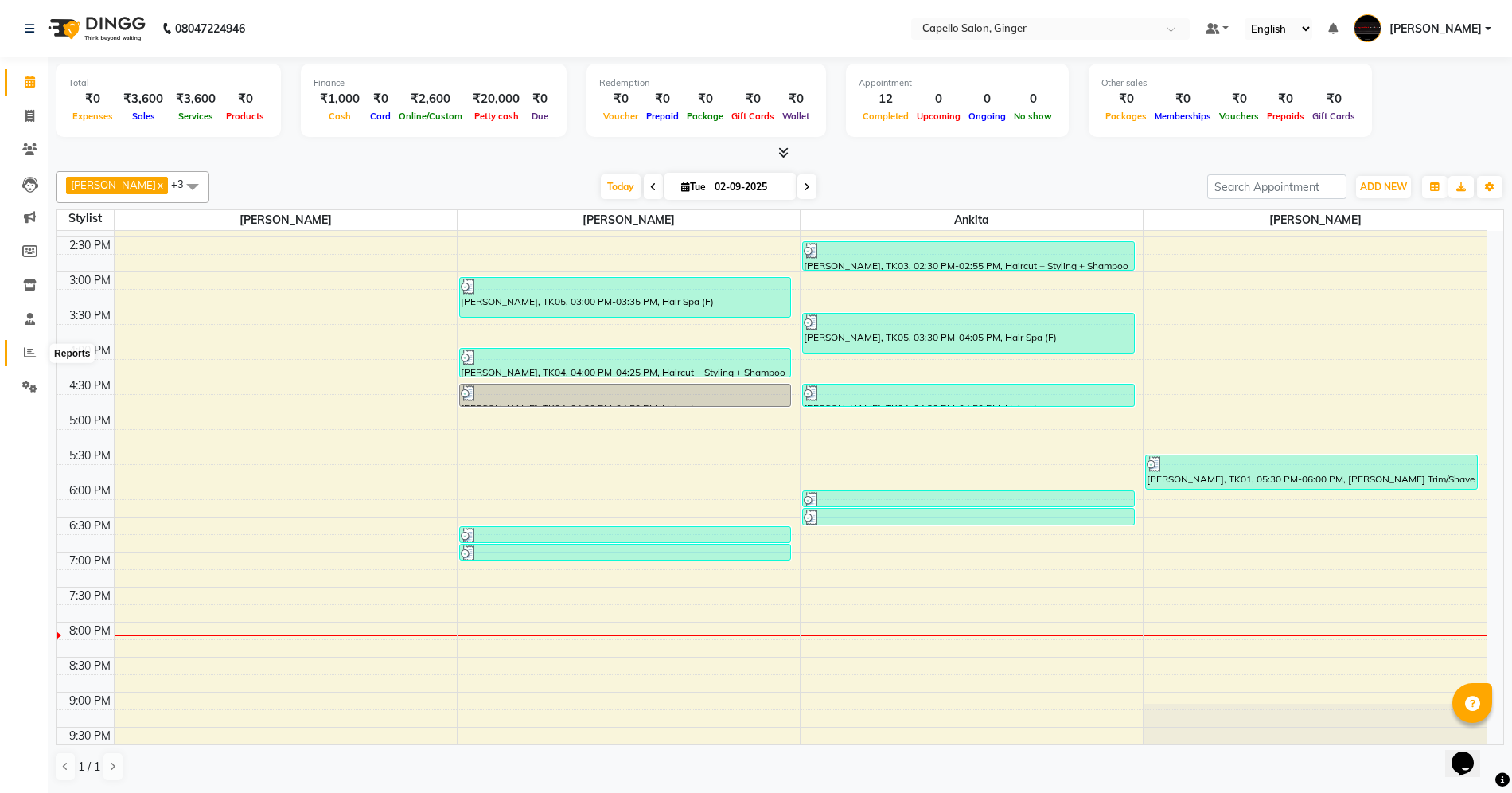
click at [31, 353] on icon at bounding box center [30, 352] width 12 height 12
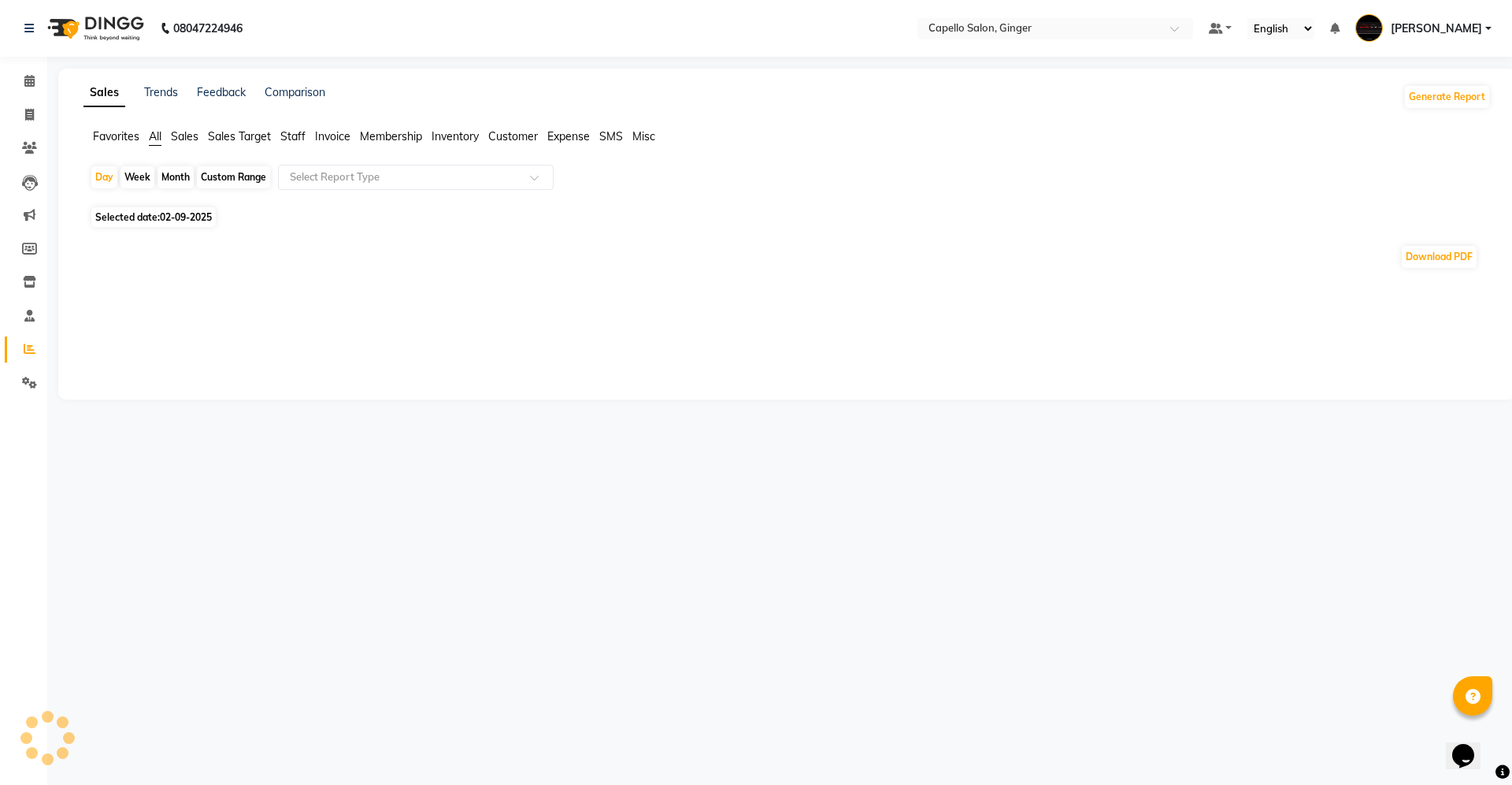
click at [516, 136] on span "Customer" at bounding box center [513, 136] width 49 height 14
click at [332, 170] on input "text" at bounding box center [400, 177] width 227 height 16
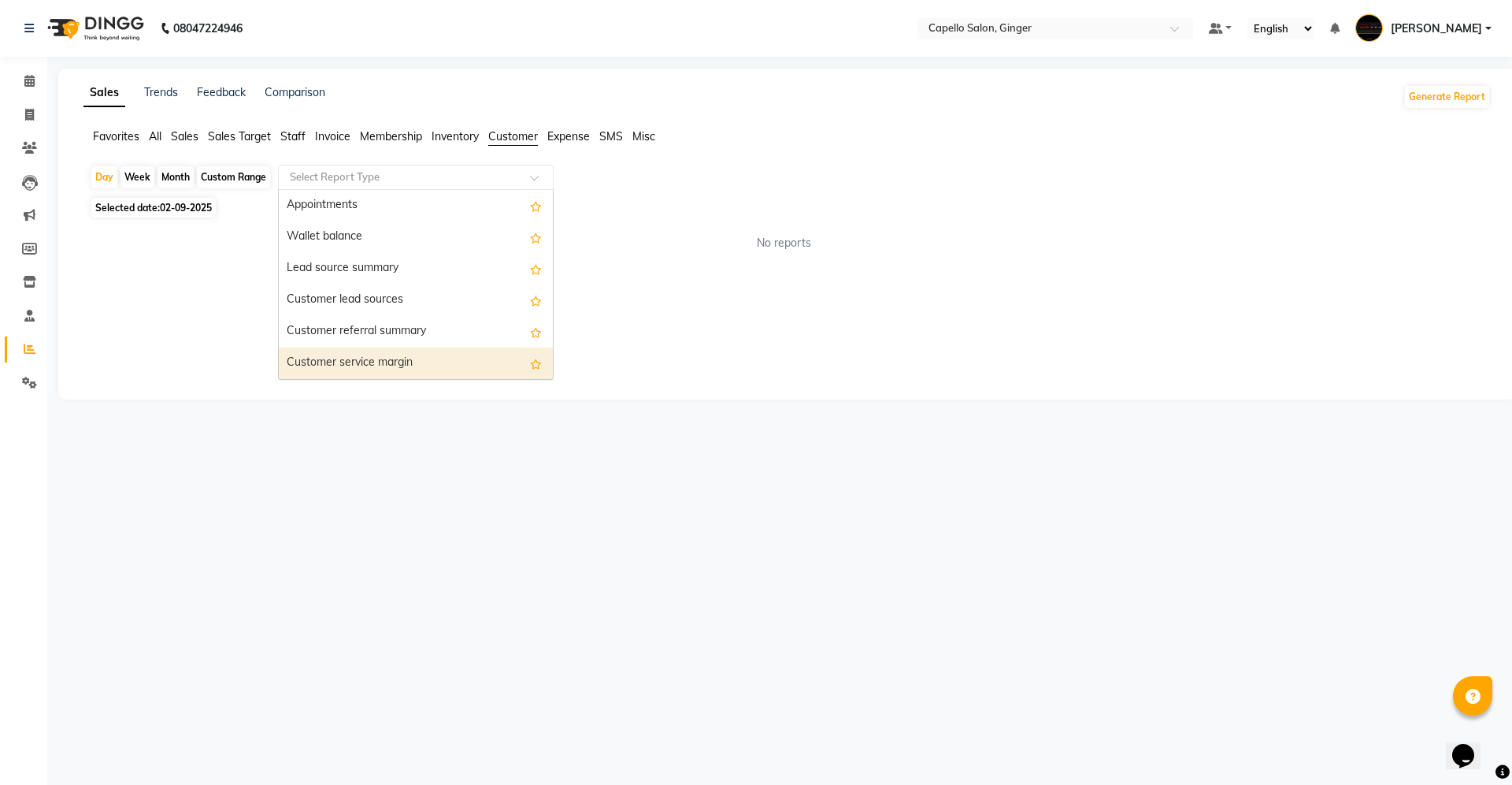
click at [364, 358] on div "Customer service margin" at bounding box center [415, 363] width 274 height 31
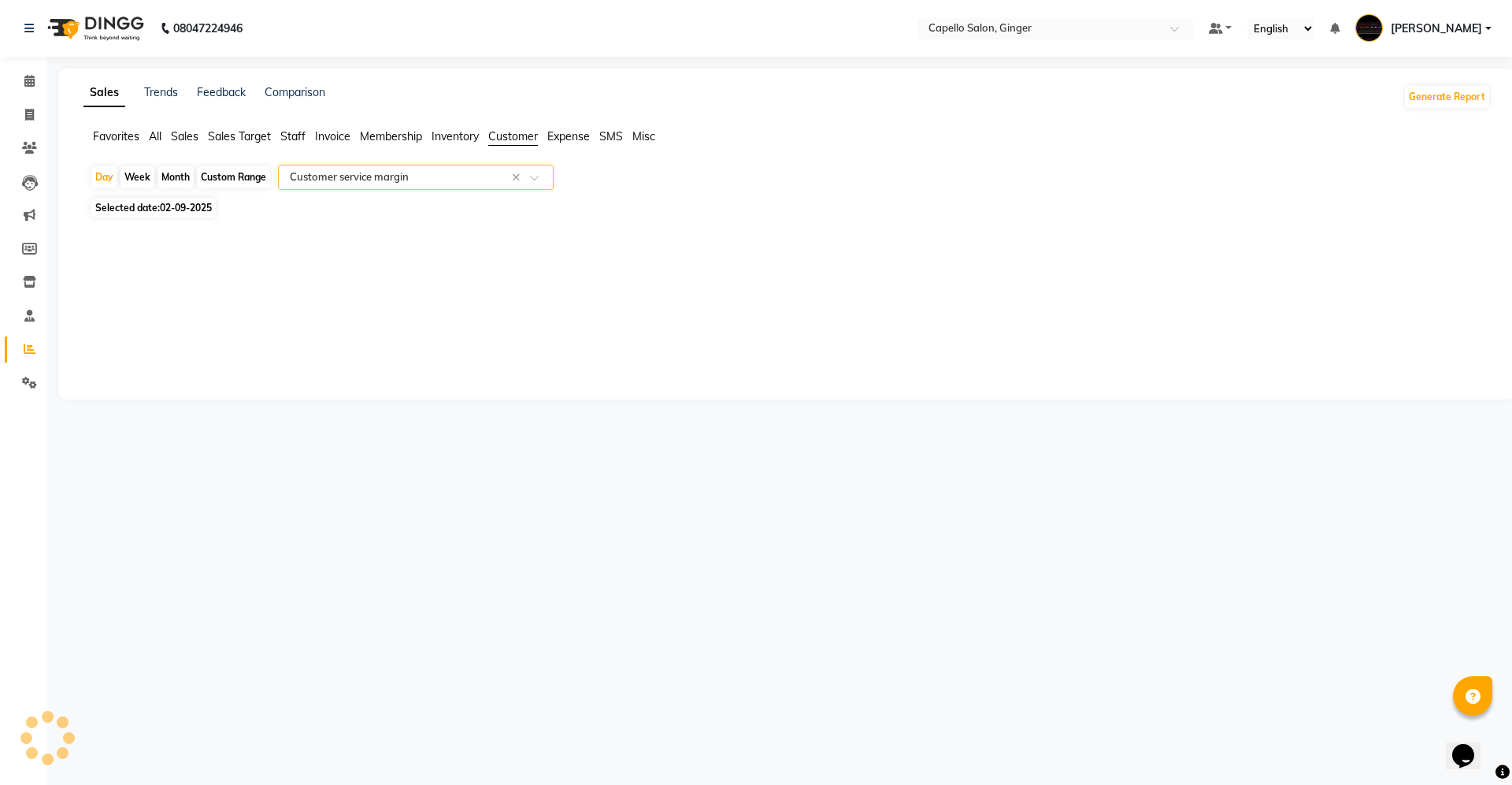
select select "full_report"
select select "csv"
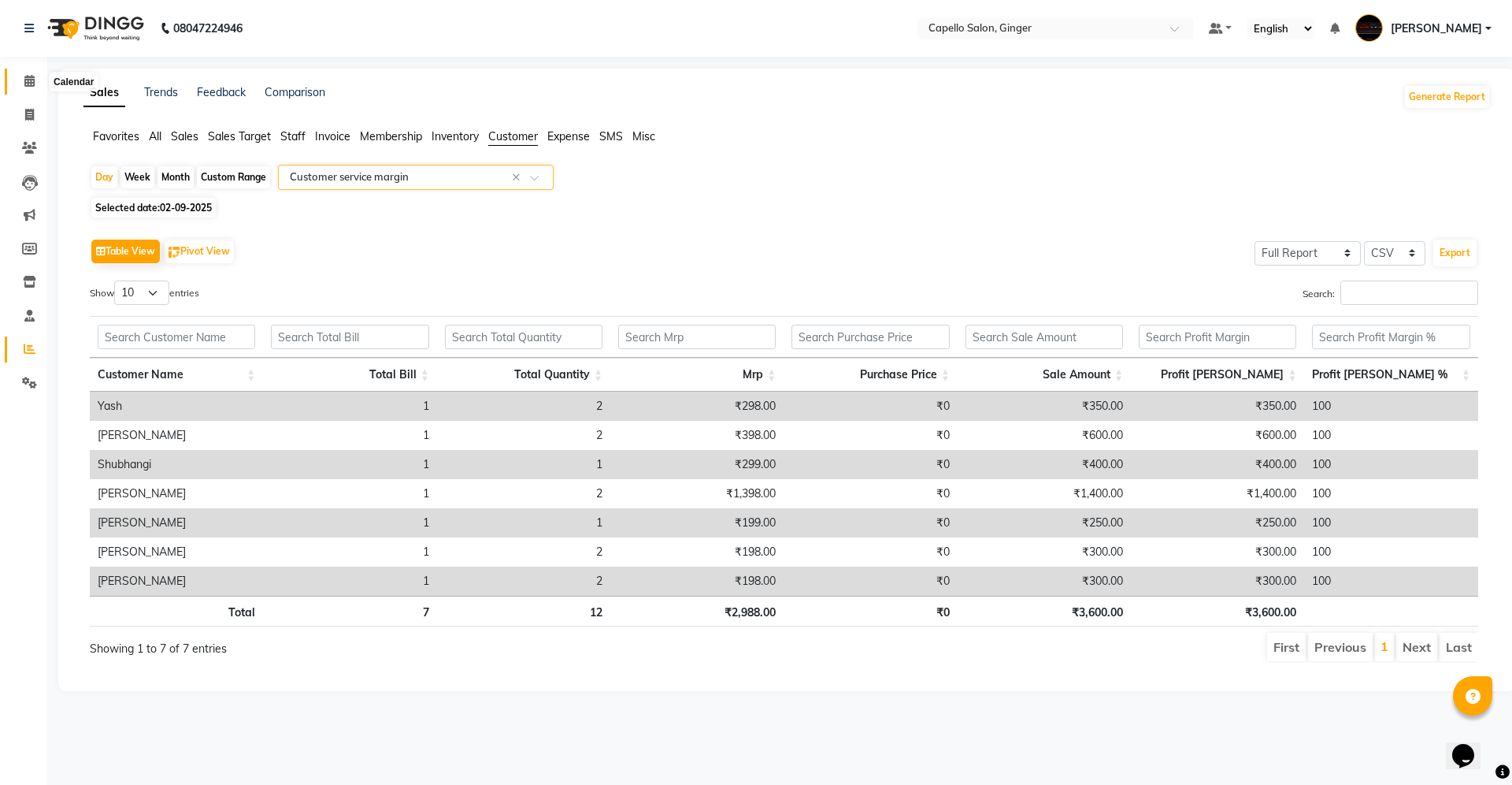
click at [26, 82] on icon at bounding box center [29, 81] width 10 height 12
